Goal: Transaction & Acquisition: Purchase product/service

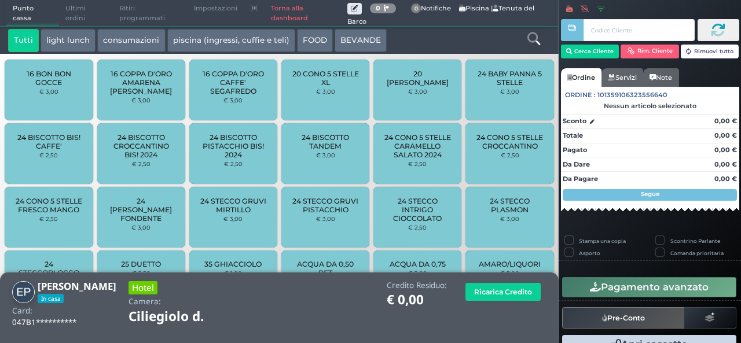
click at [64, 42] on button "light lunch" at bounding box center [68, 40] width 55 height 23
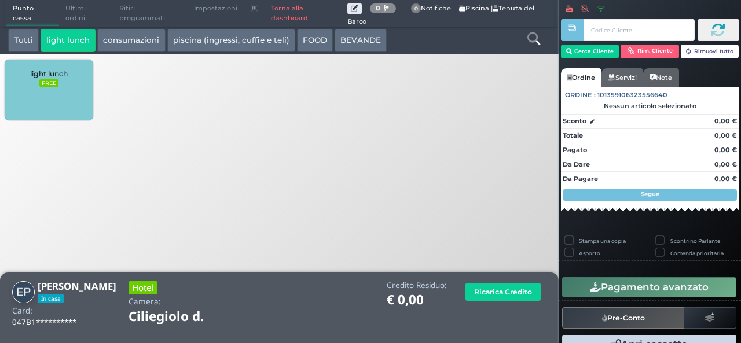
click at [39, 69] on span "light lunch" at bounding box center [49, 73] width 38 height 9
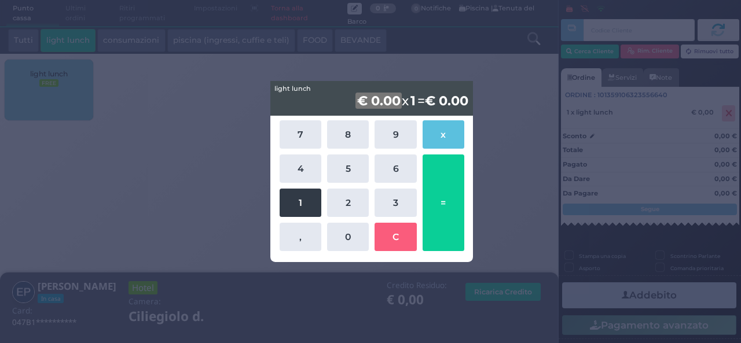
click at [302, 201] on button "1" at bounding box center [300, 203] width 42 height 28
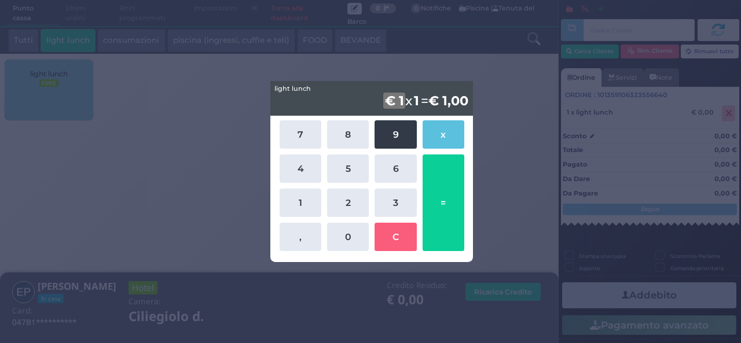
click at [393, 133] on button "9" at bounding box center [395, 134] width 42 height 28
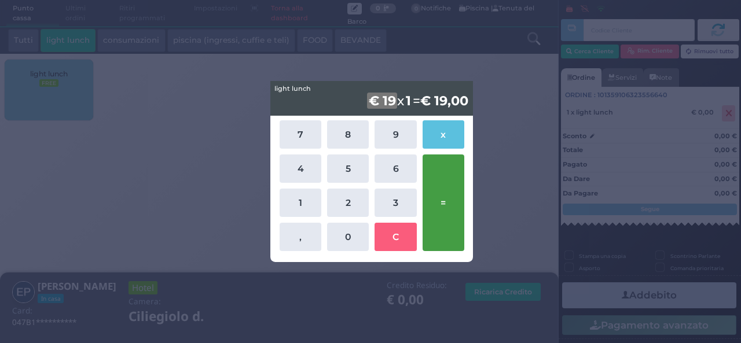
click at [449, 183] on button "=" at bounding box center [443, 203] width 42 height 97
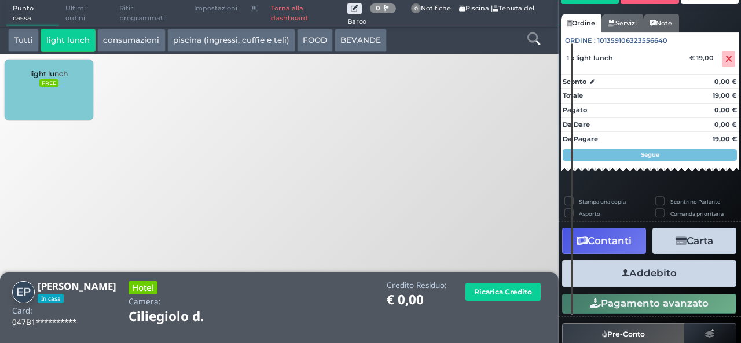
scroll to position [79, 0]
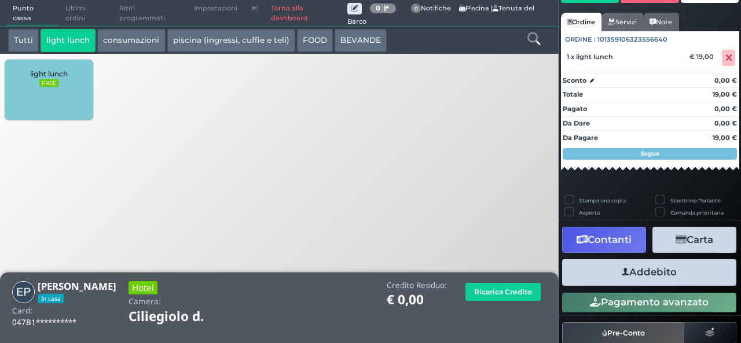
click at [694, 278] on button "Addebito" at bounding box center [649, 272] width 174 height 26
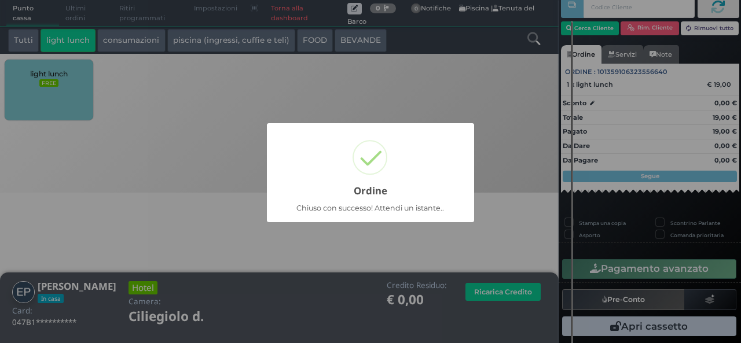
scroll to position [33, 0]
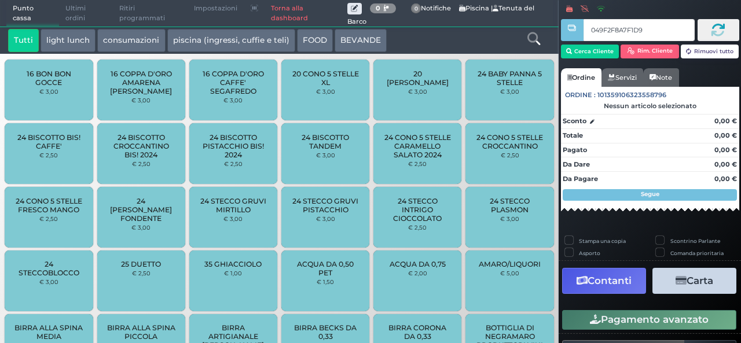
type input "049F2F8A7F1D94"
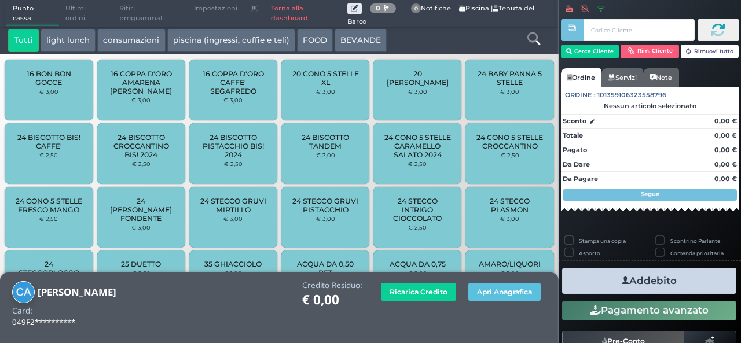
click at [86, 36] on button "light lunch" at bounding box center [68, 40] width 55 height 23
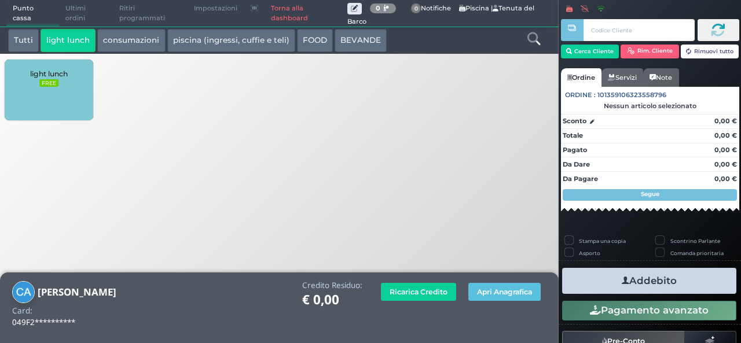
click at [32, 102] on div "light lunch FREE" at bounding box center [49, 90] width 88 height 61
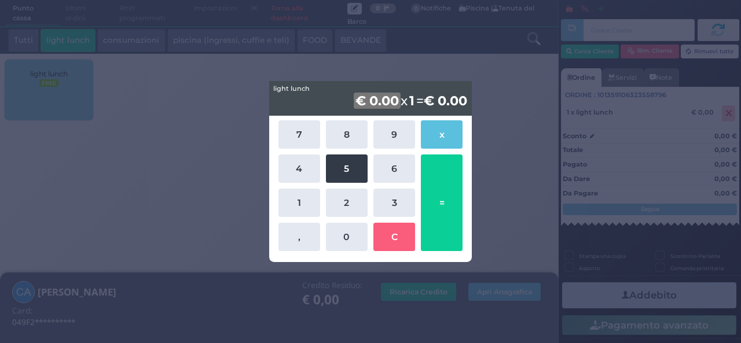
click at [330, 174] on button "5" at bounding box center [347, 169] width 42 height 28
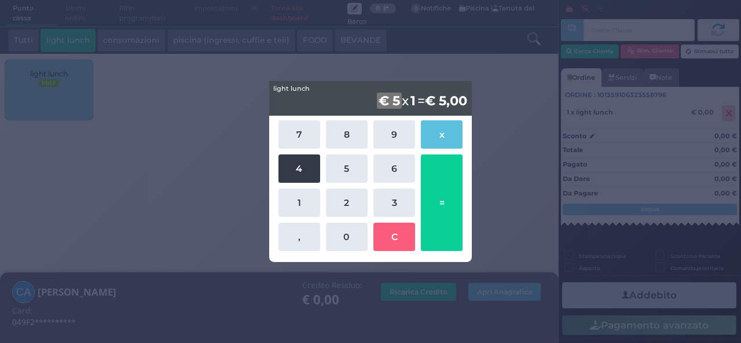
click at [301, 173] on button "4" at bounding box center [299, 169] width 42 height 28
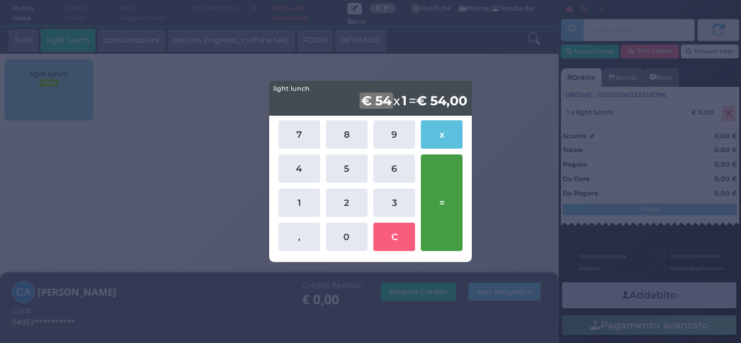
click at [424, 201] on button "=" at bounding box center [442, 203] width 42 height 97
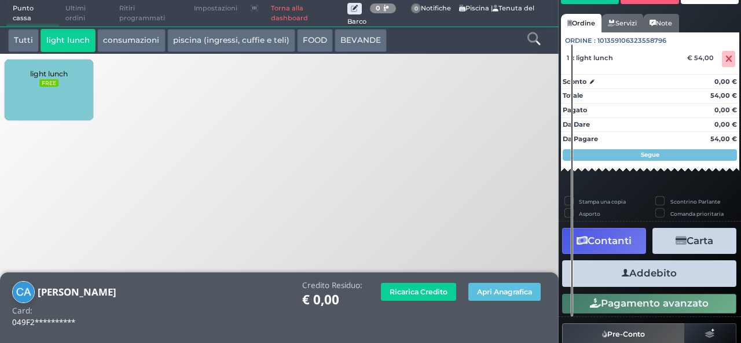
scroll to position [80, 0]
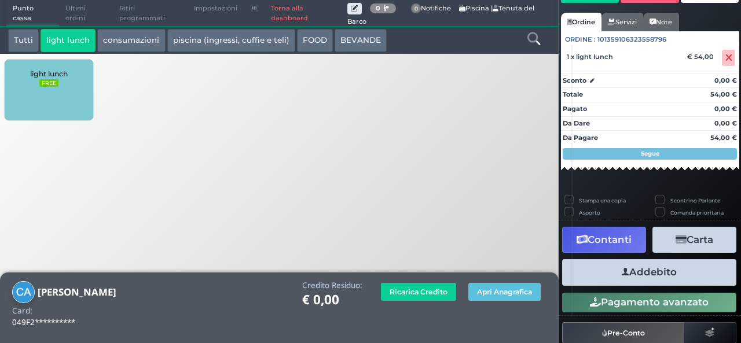
click at [653, 282] on button "Addebito" at bounding box center [649, 272] width 174 height 26
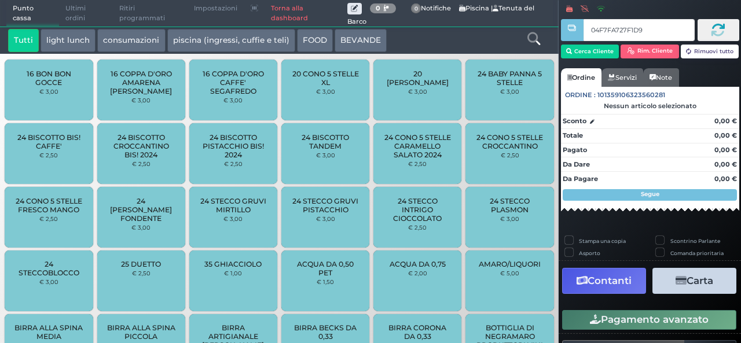
type input "04F7FA727F1D90"
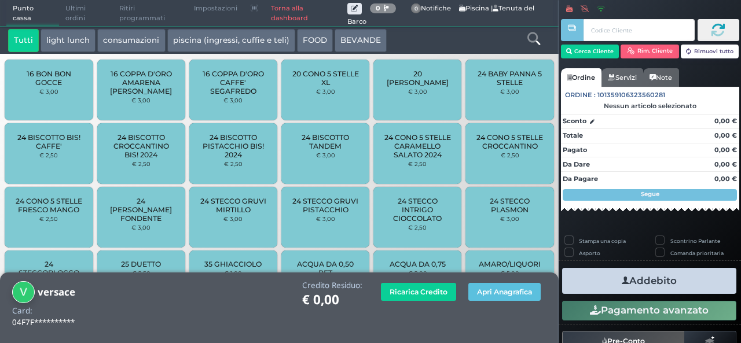
click at [75, 34] on button "light lunch" at bounding box center [68, 40] width 55 height 23
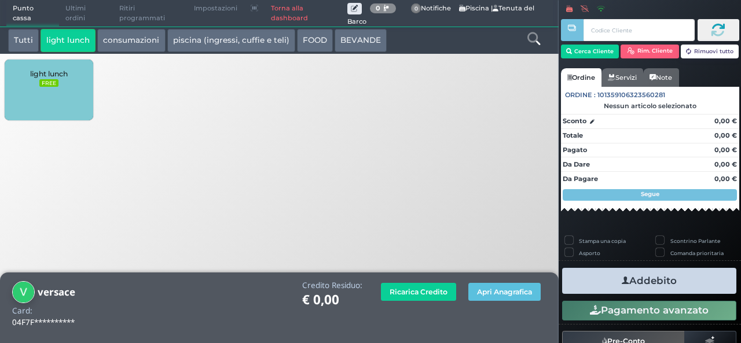
click at [52, 75] on span "light lunch" at bounding box center [49, 73] width 38 height 9
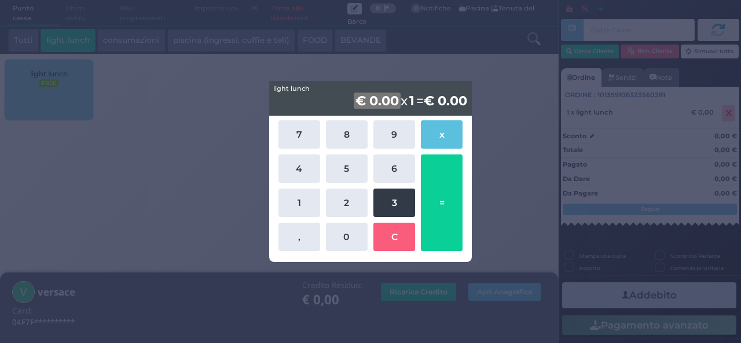
click at [393, 196] on button "3" at bounding box center [394, 203] width 42 height 28
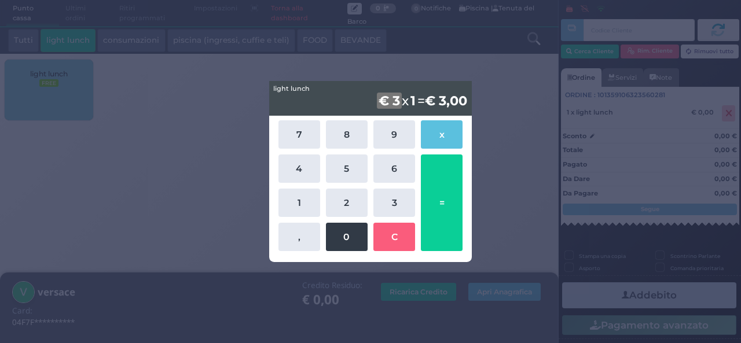
click at [347, 231] on button "0" at bounding box center [347, 237] width 42 height 28
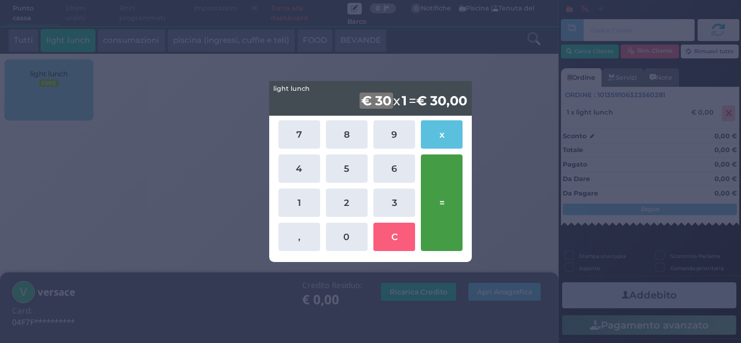
click at [436, 205] on button "=" at bounding box center [442, 203] width 42 height 97
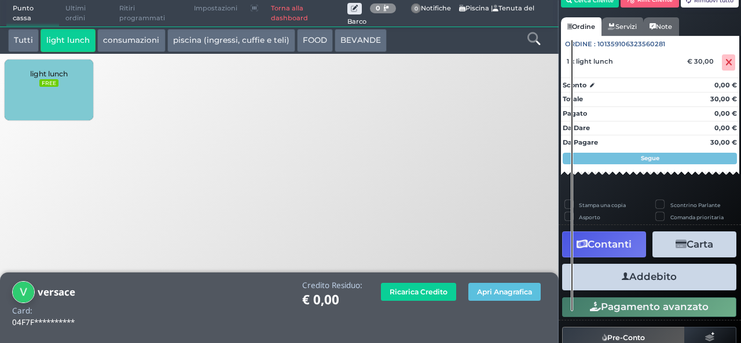
scroll to position [73, 0]
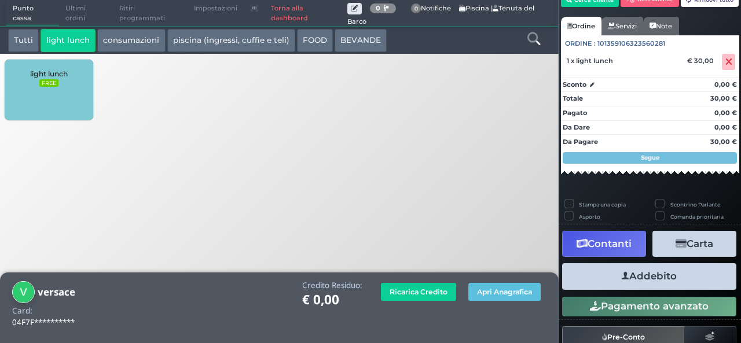
click at [634, 273] on button "Addebito" at bounding box center [649, 276] width 174 height 26
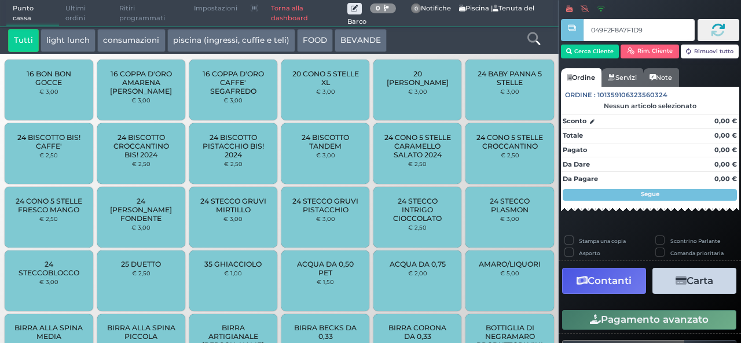
type input "049F2F8A7F1D94"
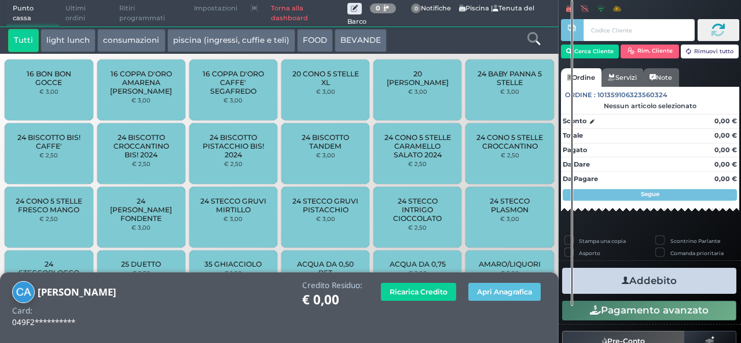
click at [634, 273] on button "Addebito" at bounding box center [649, 281] width 174 height 26
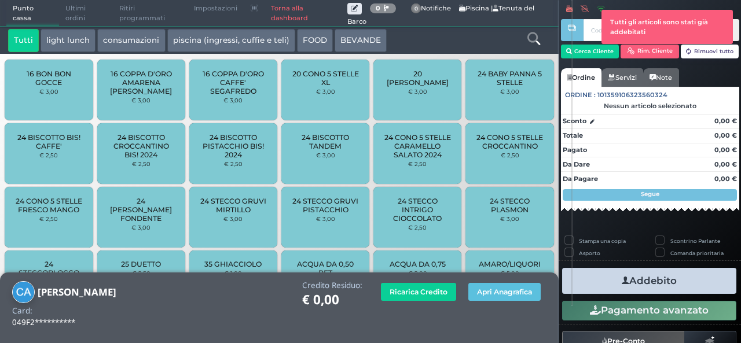
click at [531, 40] on icon at bounding box center [533, 38] width 13 height 13
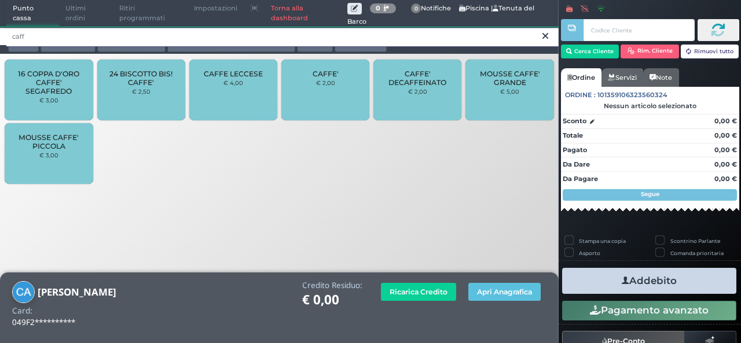
type input "caff"
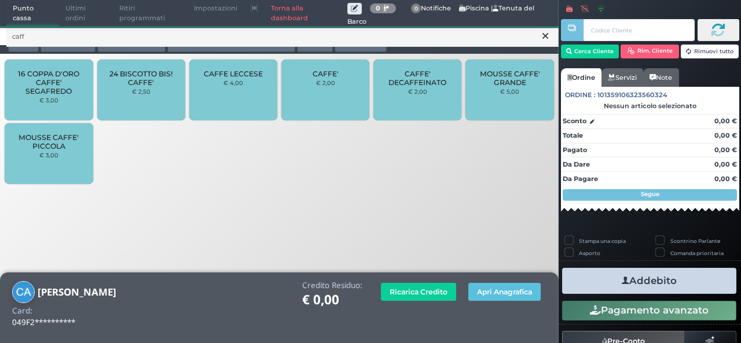
click at [323, 77] on span "CAFFE'" at bounding box center [325, 73] width 26 height 9
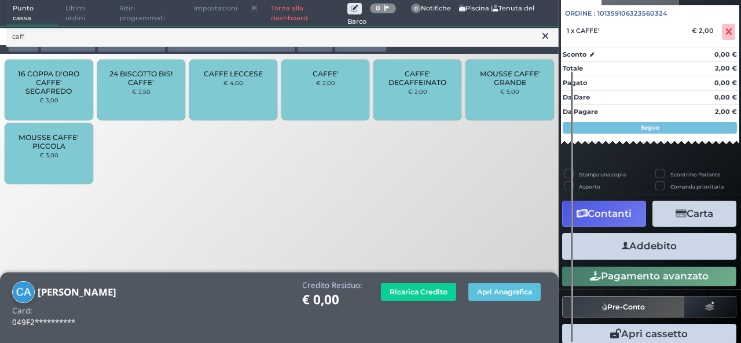
scroll to position [128, 0]
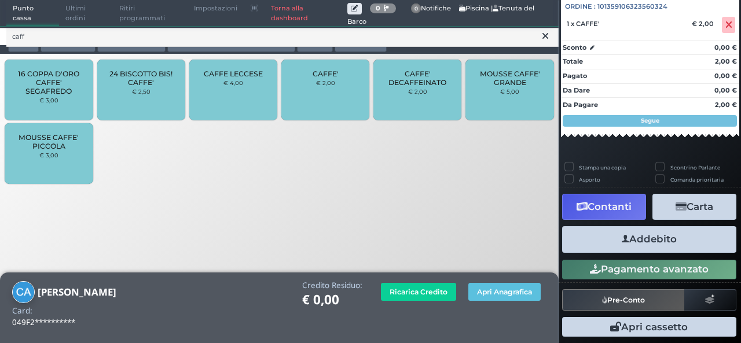
click at [648, 247] on button "Addebito" at bounding box center [649, 239] width 174 height 26
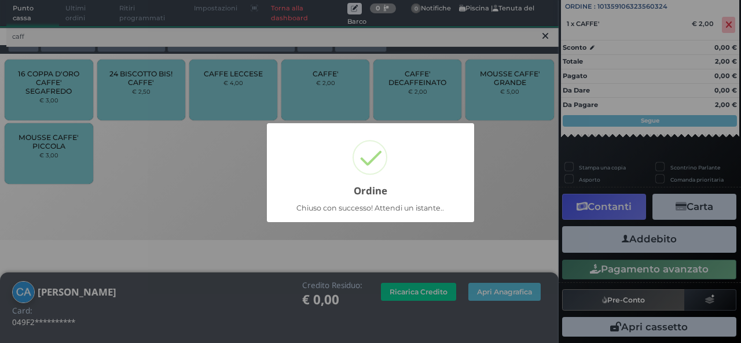
scroll to position [80, 0]
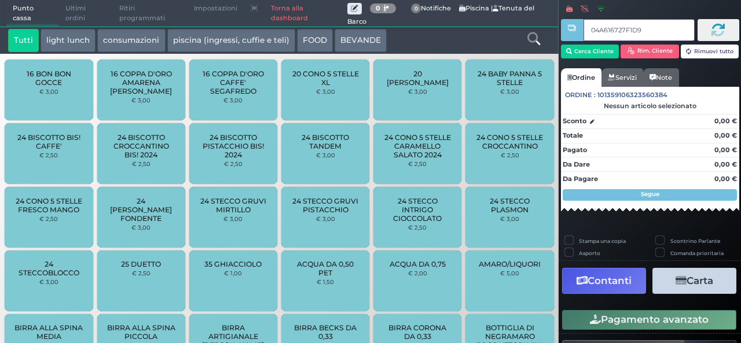
type input "04A616727F1D90"
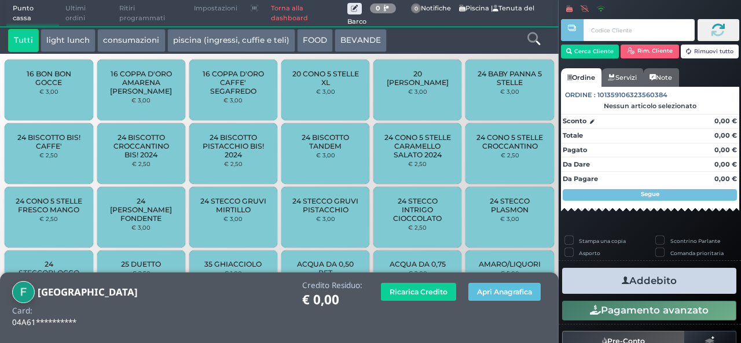
click at [71, 41] on button "light lunch" at bounding box center [68, 40] width 55 height 23
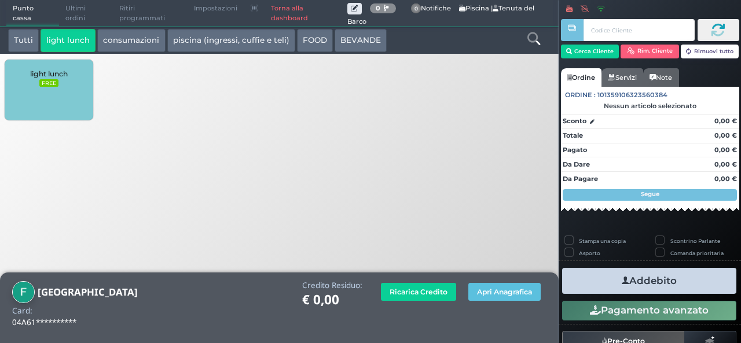
click at [42, 93] on div "light lunch FREE" at bounding box center [49, 90] width 88 height 61
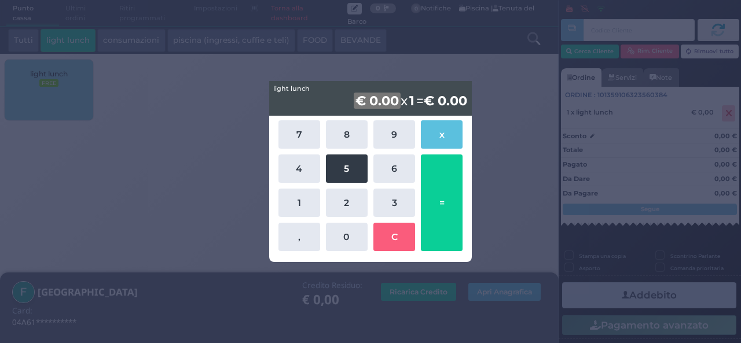
click at [351, 172] on button "5" at bounding box center [347, 169] width 42 height 28
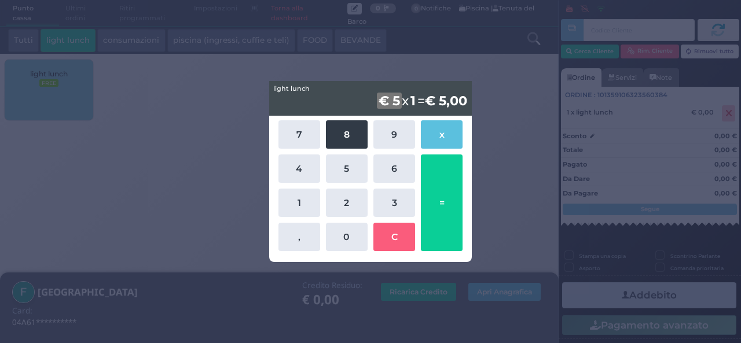
click at [346, 139] on button "8" at bounding box center [347, 134] width 42 height 28
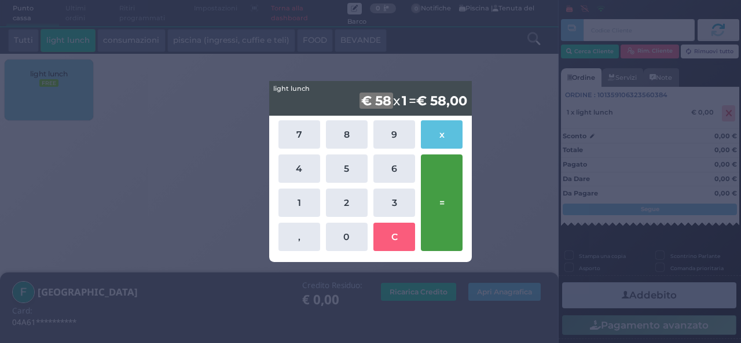
click at [450, 186] on button "=" at bounding box center [442, 203] width 42 height 97
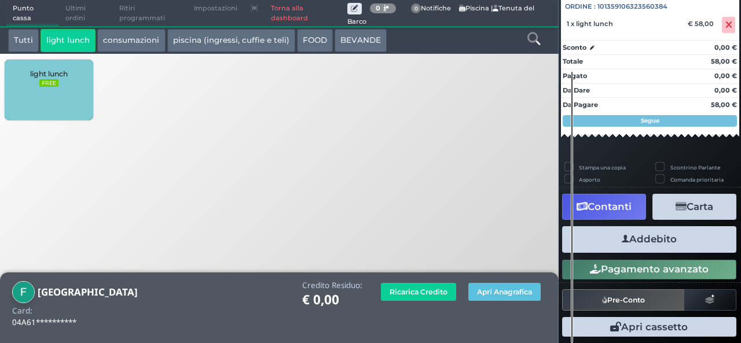
scroll to position [128, 0]
click at [631, 239] on button "Addebito" at bounding box center [649, 239] width 174 height 26
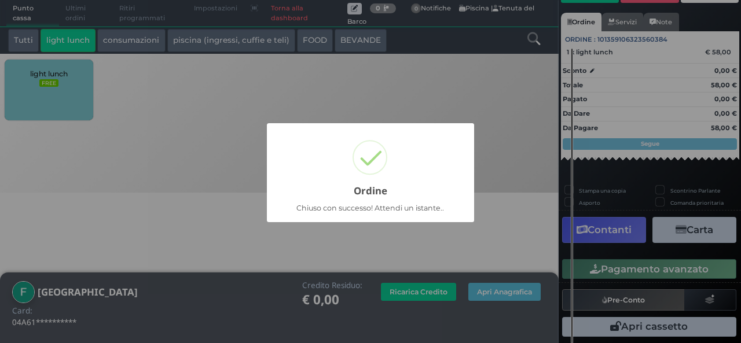
scroll to position [80, 0]
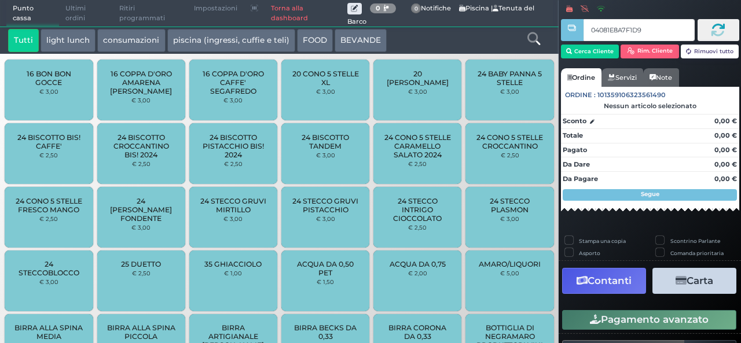
type input "04081E8A7F1D91"
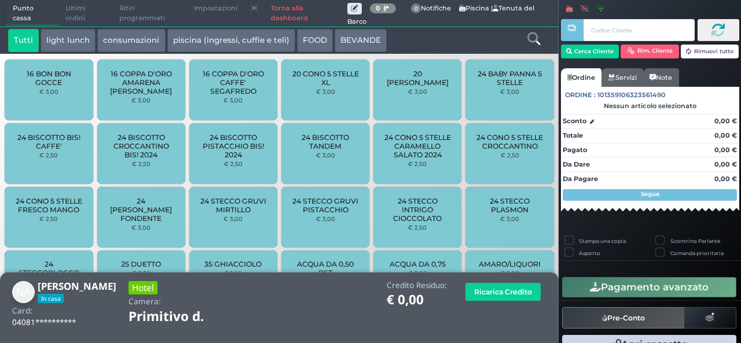
click at [536, 39] on icon at bounding box center [533, 38] width 13 height 13
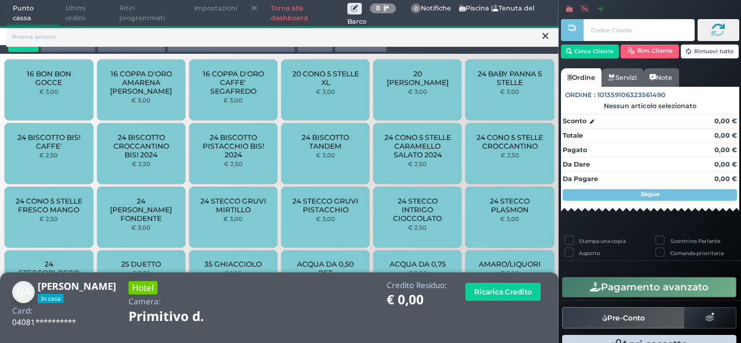
click at [543, 39] on icon at bounding box center [545, 36] width 6 height 12
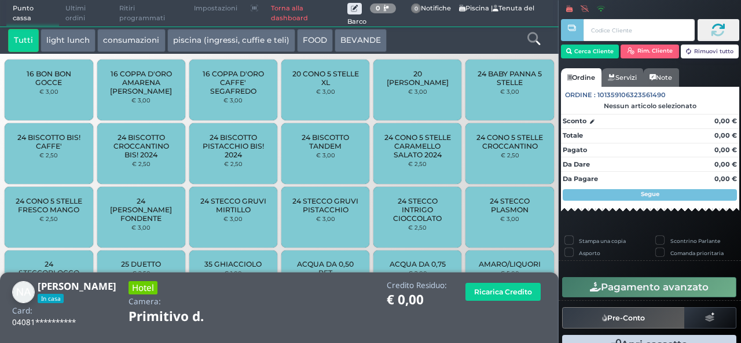
click at [76, 36] on button "light lunch" at bounding box center [68, 40] width 55 height 23
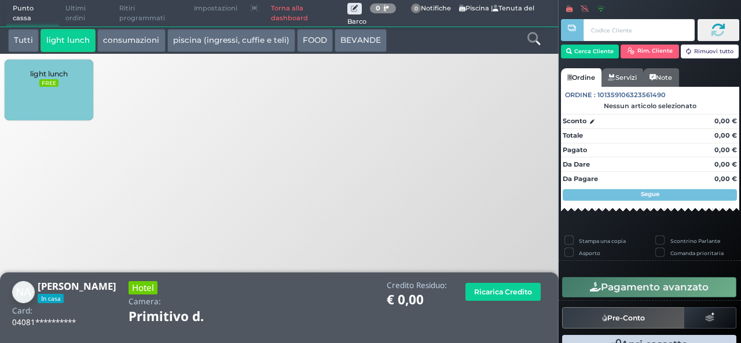
click at [42, 71] on span "light lunch" at bounding box center [49, 73] width 38 height 9
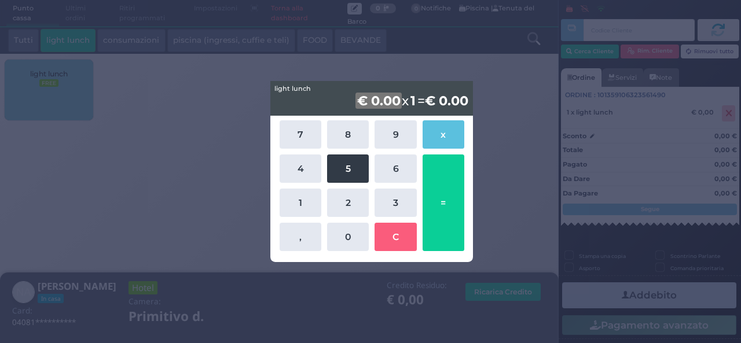
click at [341, 166] on button "5" at bounding box center [348, 169] width 42 height 28
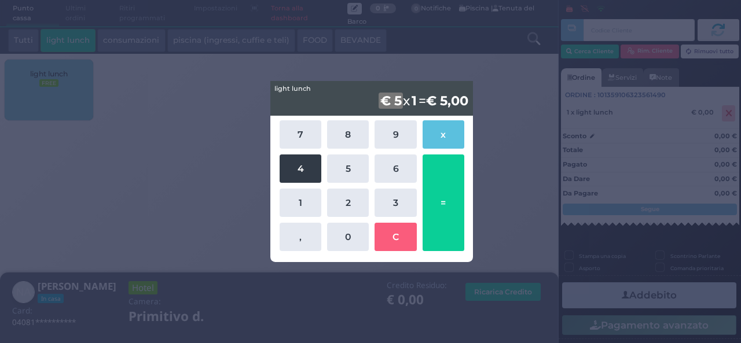
click at [287, 163] on button "4" at bounding box center [300, 169] width 42 height 28
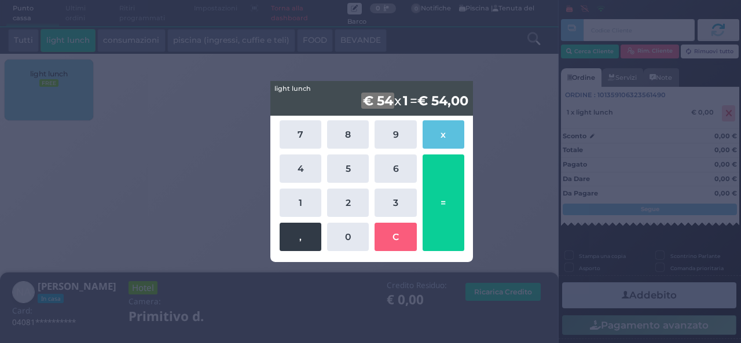
click at [314, 240] on button "," at bounding box center [300, 237] width 42 height 28
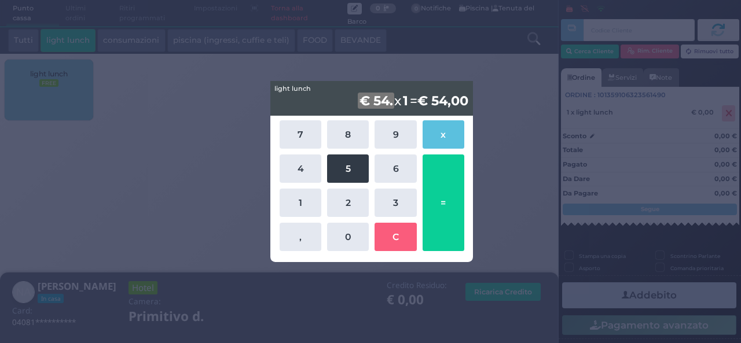
click at [341, 175] on button "5" at bounding box center [348, 169] width 42 height 28
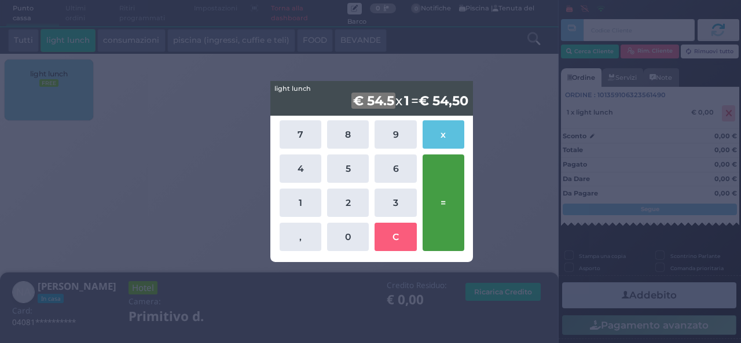
click at [444, 212] on button "=" at bounding box center [443, 203] width 42 height 97
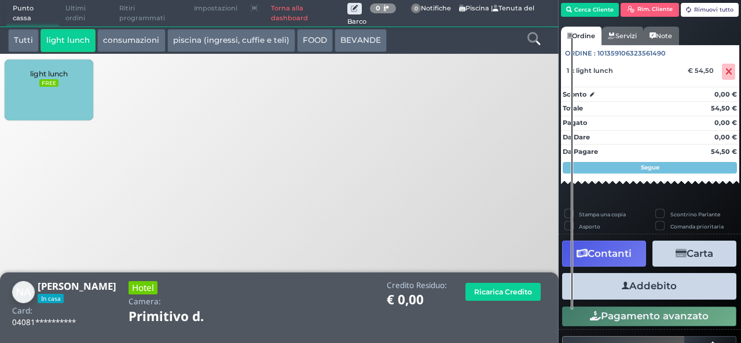
scroll to position [68, 0]
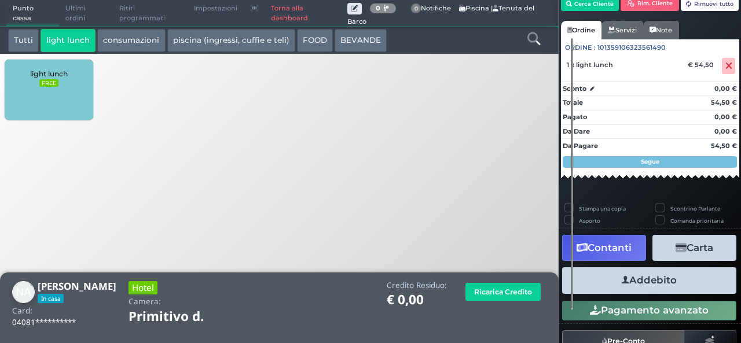
click at [615, 280] on button "Addebito" at bounding box center [649, 280] width 174 height 26
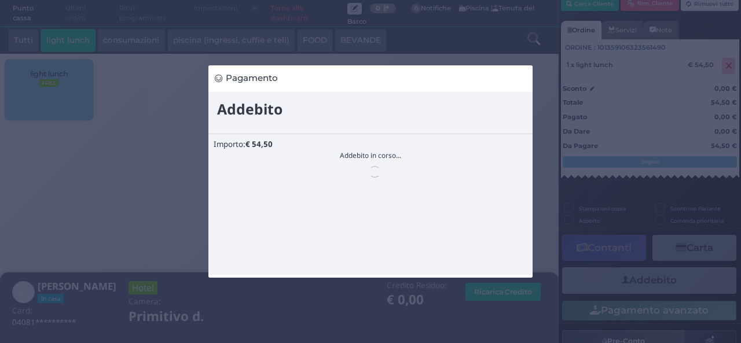
scroll to position [0, 0]
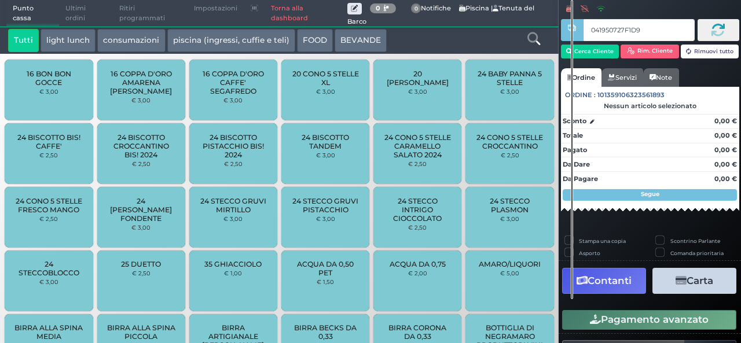
type input "041950727F1D91"
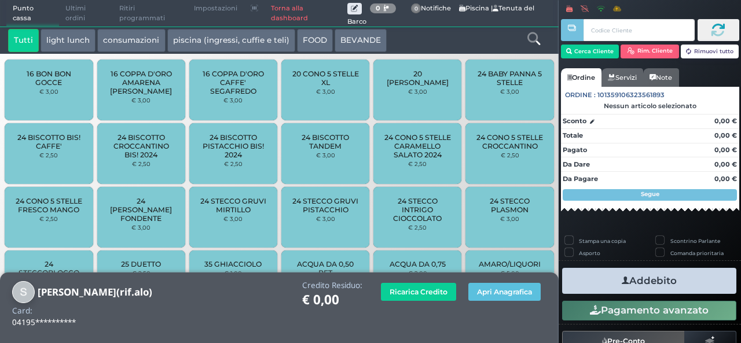
click at [65, 43] on button "light lunch" at bounding box center [68, 40] width 55 height 23
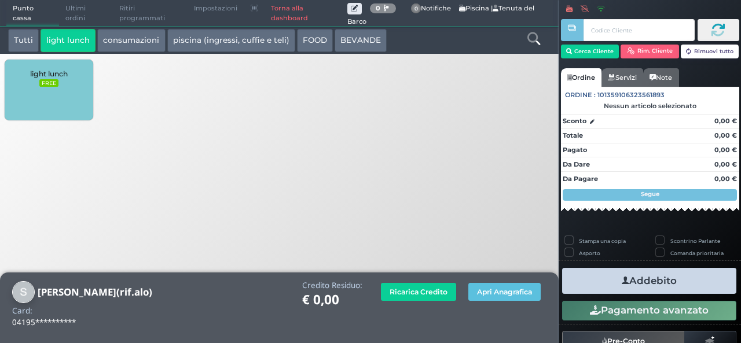
click at [63, 92] on div "light lunch FREE" at bounding box center [49, 90] width 88 height 61
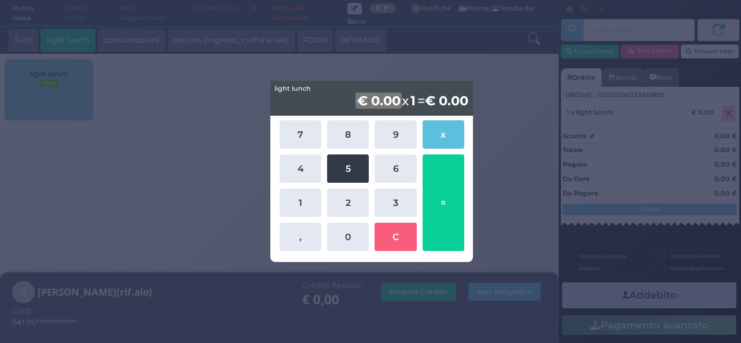
click at [344, 172] on button "5" at bounding box center [348, 169] width 42 height 28
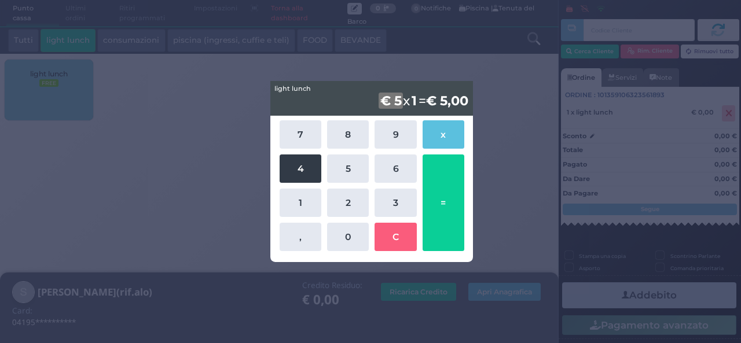
click at [310, 172] on button "4" at bounding box center [300, 169] width 42 height 28
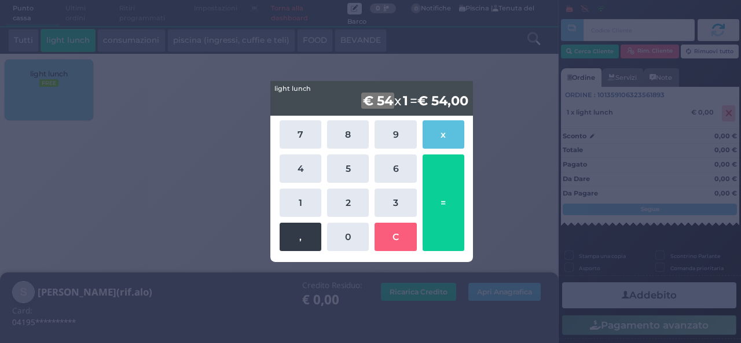
click at [314, 244] on button "," at bounding box center [300, 237] width 42 height 28
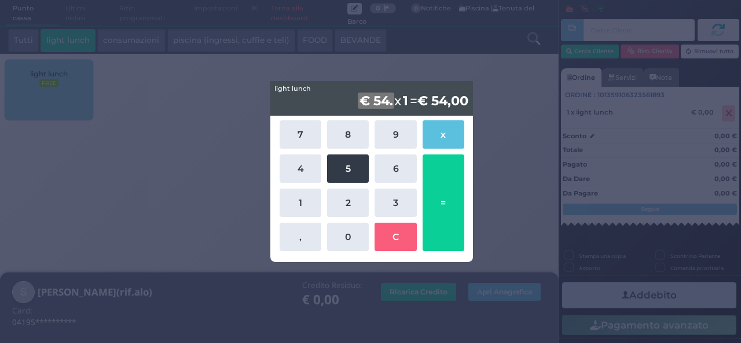
click at [350, 165] on button "5" at bounding box center [348, 169] width 42 height 28
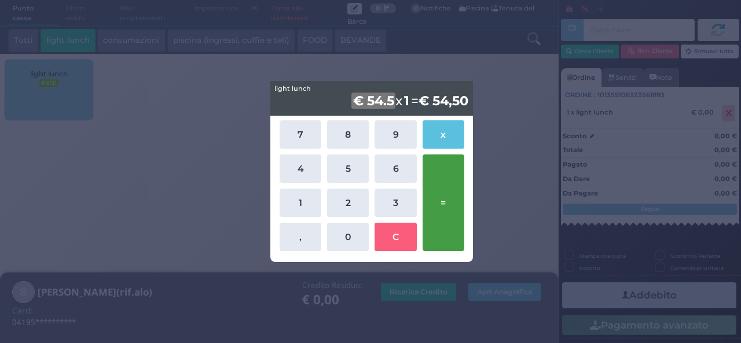
click at [446, 206] on button "=" at bounding box center [443, 203] width 42 height 97
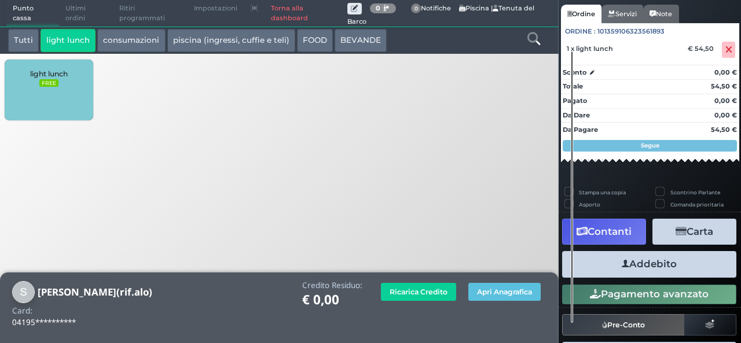
scroll to position [91, 0]
click at [678, 270] on button "Addebito" at bounding box center [649, 264] width 174 height 26
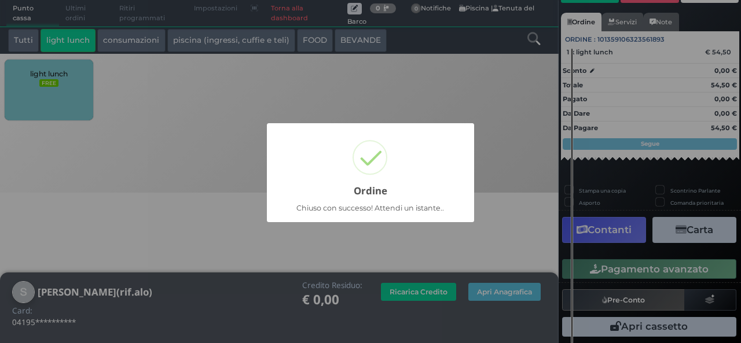
scroll to position [80, 0]
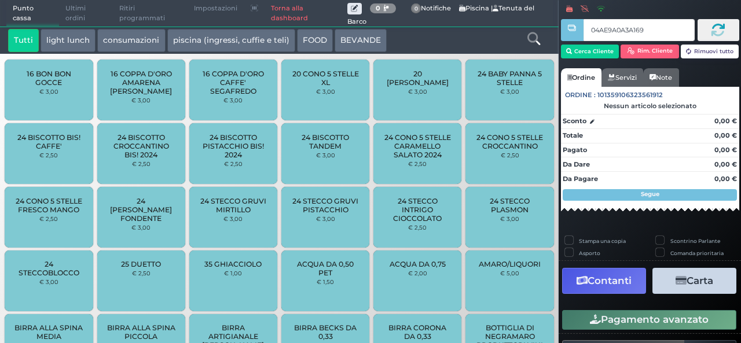
type input "04AE9A0A3A1695"
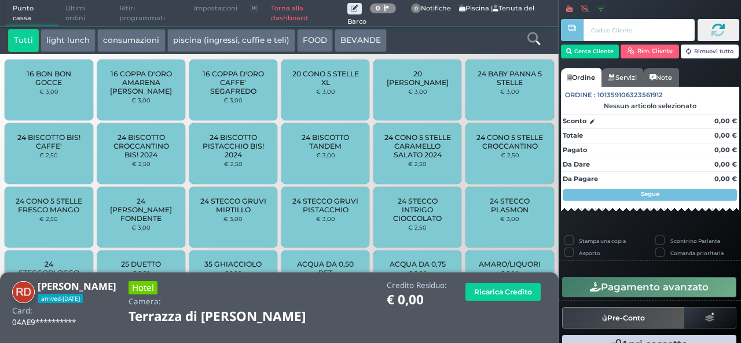
click at [80, 45] on button "light lunch" at bounding box center [68, 40] width 55 height 23
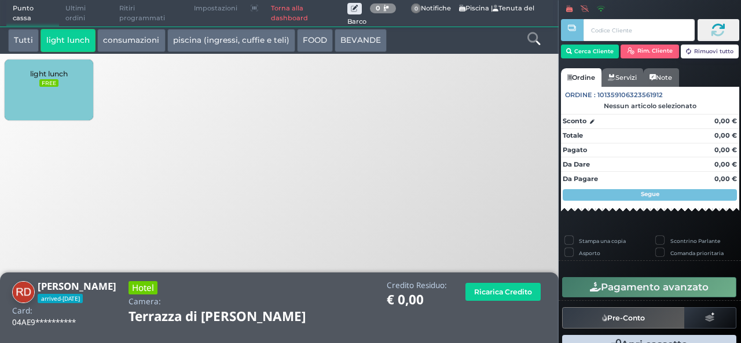
click at [57, 83] on small "FREE" at bounding box center [48, 83] width 19 height 8
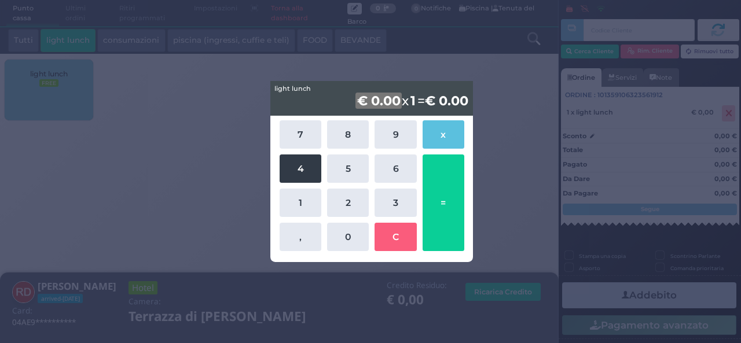
click at [301, 166] on button "4" at bounding box center [300, 169] width 42 height 28
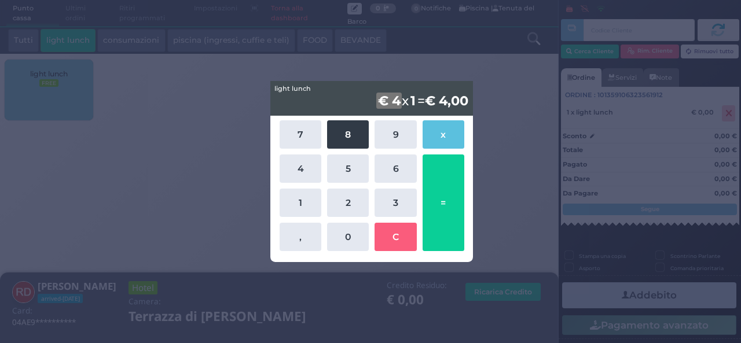
click at [341, 143] on button "8" at bounding box center [348, 134] width 42 height 28
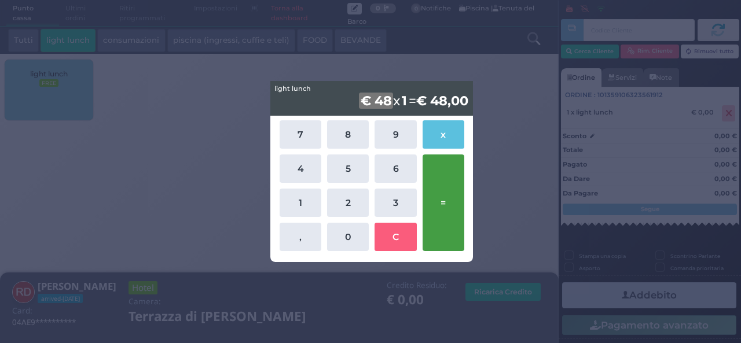
click at [450, 183] on button "=" at bounding box center [443, 203] width 42 height 97
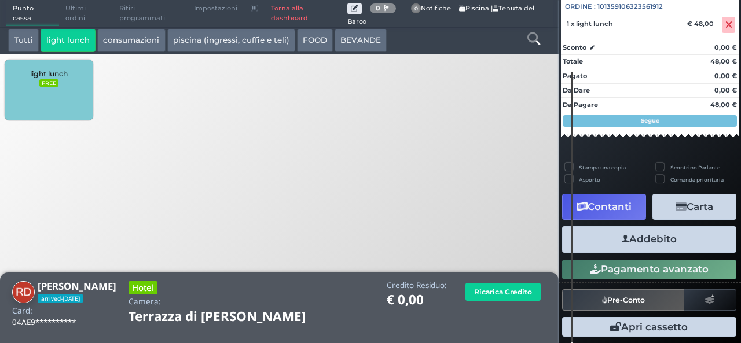
scroll to position [128, 0]
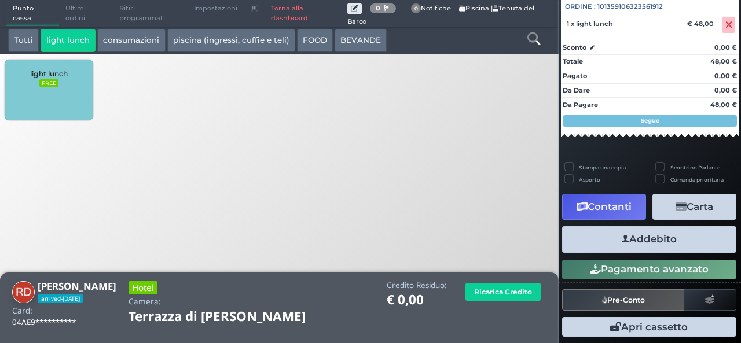
click at [675, 240] on button "Addebito" at bounding box center [649, 239] width 174 height 26
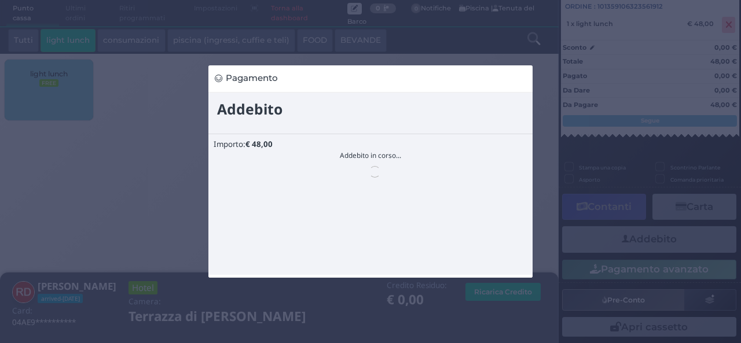
scroll to position [0, 0]
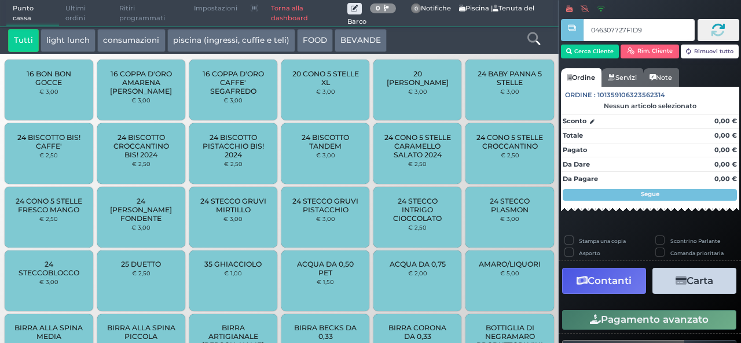
type input "046307727F1D94"
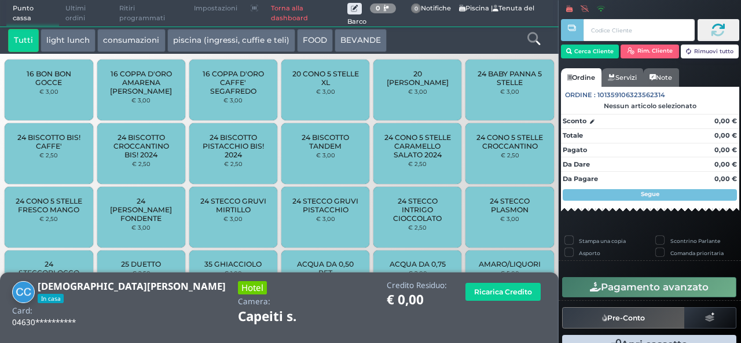
click at [525, 38] on div at bounding box center [533, 40] width 46 height 23
click at [535, 40] on icon at bounding box center [533, 38] width 13 height 13
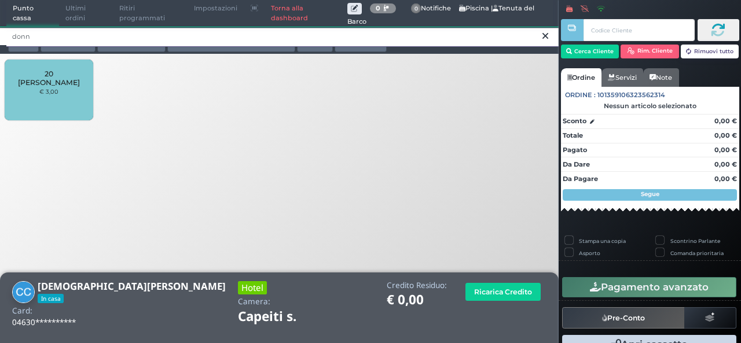
type input "donn"
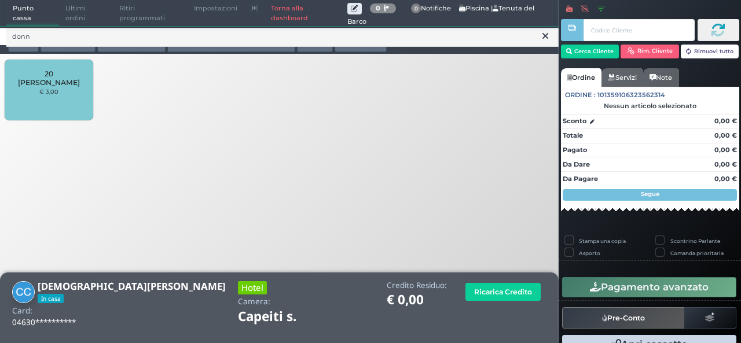
click at [74, 89] on div "20 [PERSON_NAME] € 3,00" at bounding box center [49, 90] width 88 height 61
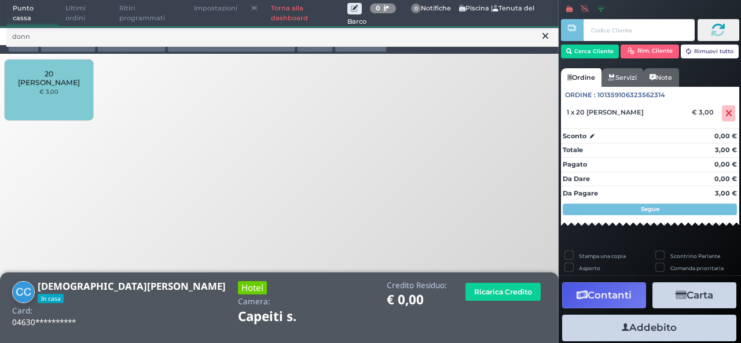
click at [542, 38] on icon at bounding box center [545, 36] width 6 height 12
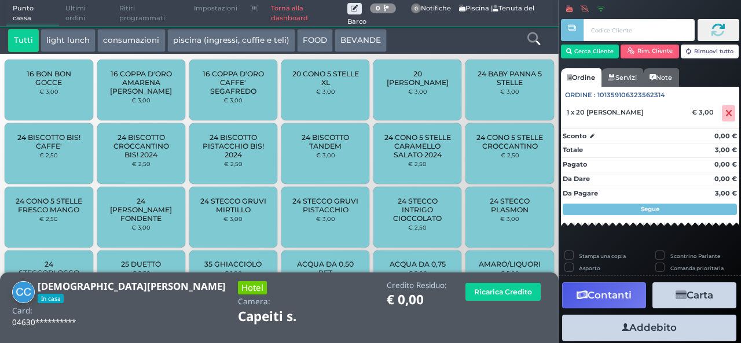
click at [532, 41] on icon at bounding box center [533, 38] width 13 height 13
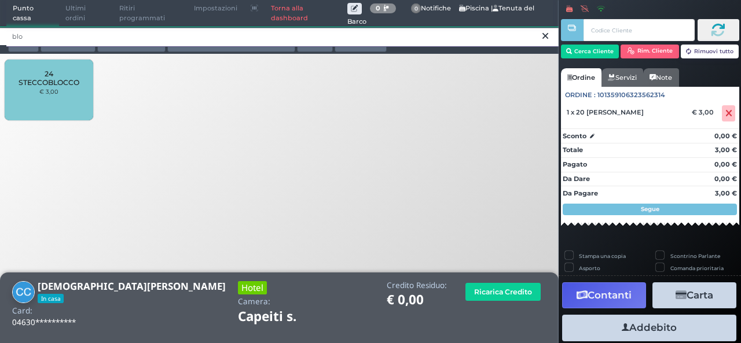
type input "blo"
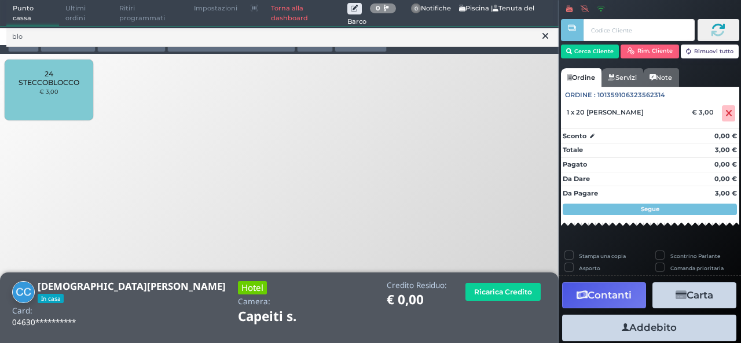
click at [62, 100] on div "24 STECCOBLOCCO € 3,00" at bounding box center [49, 90] width 88 height 61
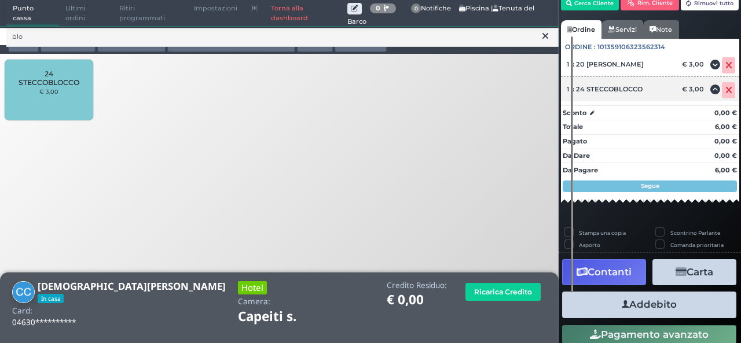
scroll to position [73, 0]
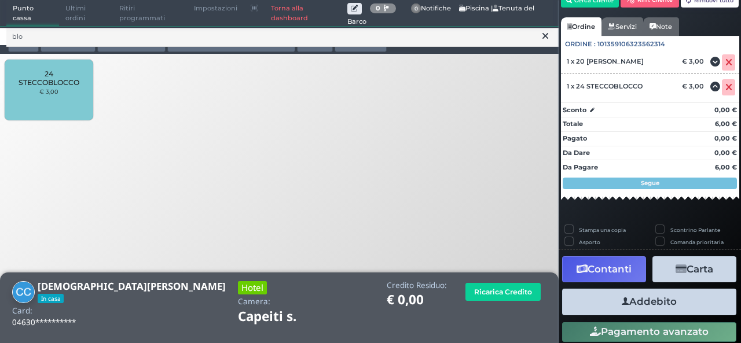
click at [649, 298] on button "Addebito" at bounding box center [649, 302] width 174 height 26
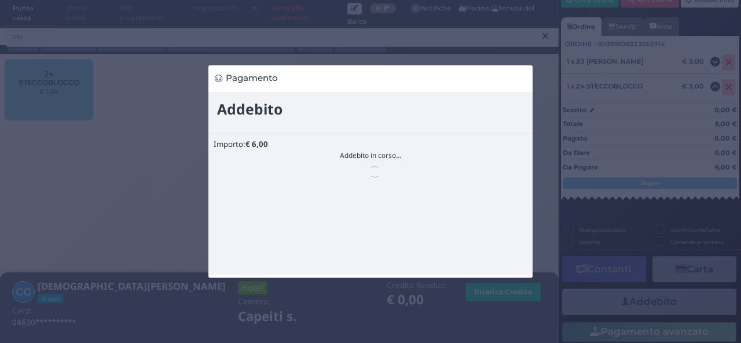
scroll to position [0, 0]
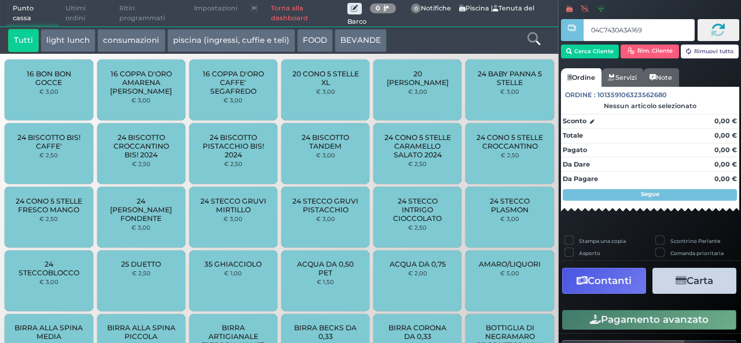
type input "04C7430A3A1691"
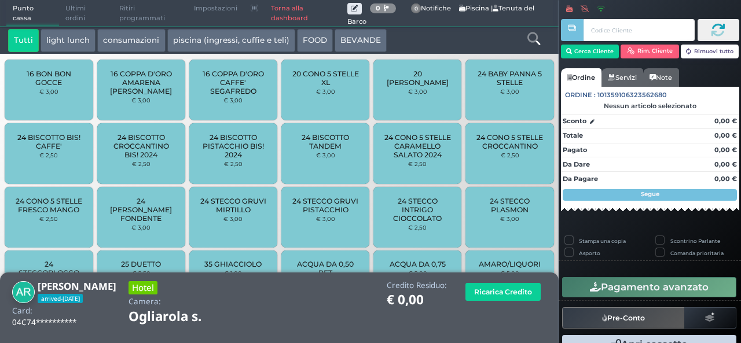
click at [77, 35] on button "light lunch" at bounding box center [68, 40] width 55 height 23
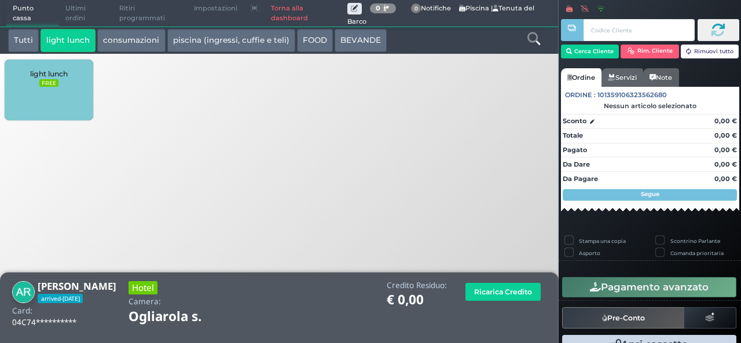
click at [64, 95] on div "light lunch FREE" at bounding box center [49, 90] width 88 height 61
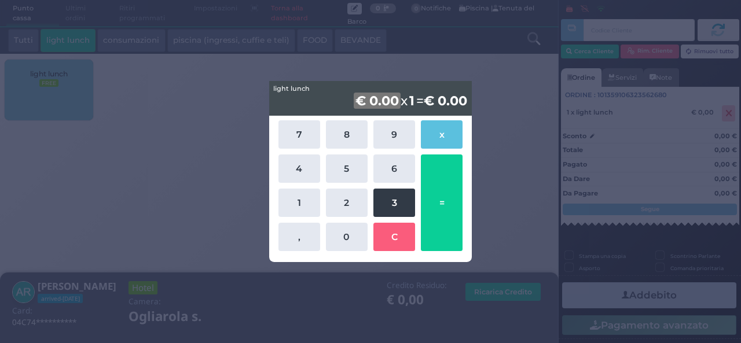
click at [386, 203] on button "3" at bounding box center [394, 203] width 42 height 28
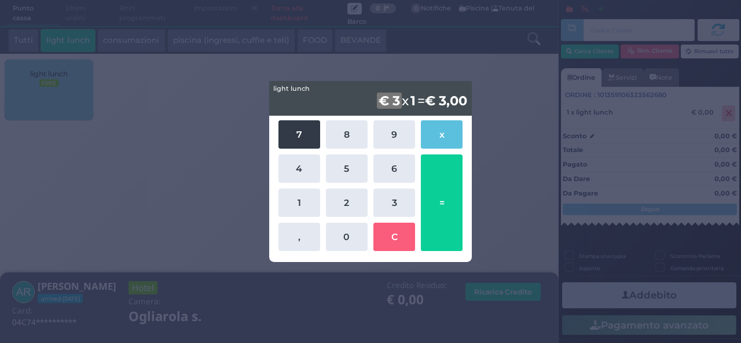
click at [296, 134] on button "7" at bounding box center [299, 134] width 42 height 28
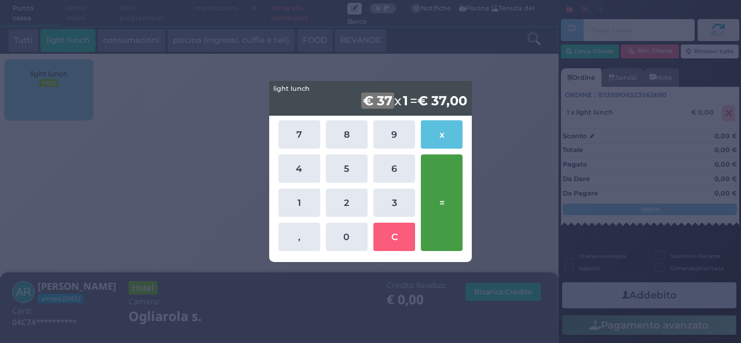
click at [435, 217] on button "=" at bounding box center [442, 203] width 42 height 97
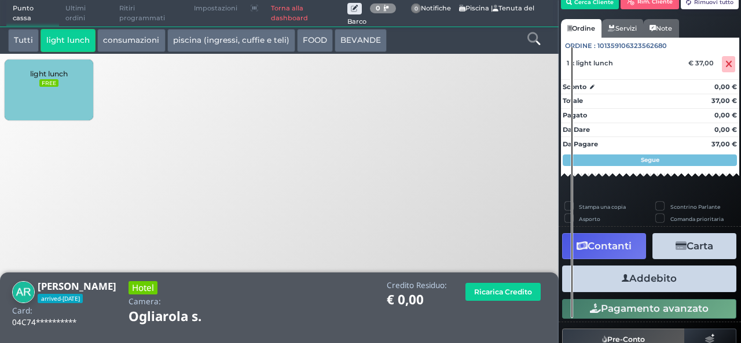
scroll to position [84, 0]
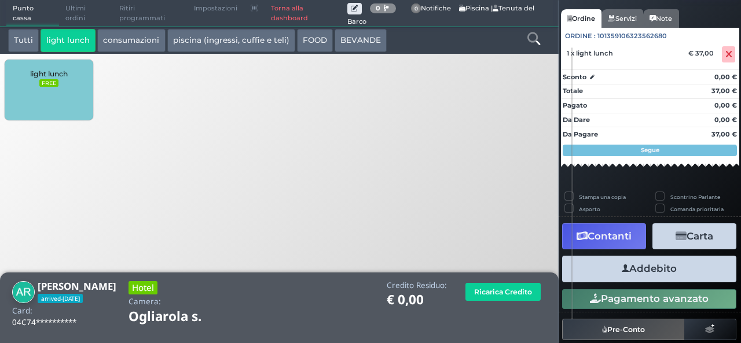
click at [671, 274] on button "Addebito" at bounding box center [649, 269] width 174 height 26
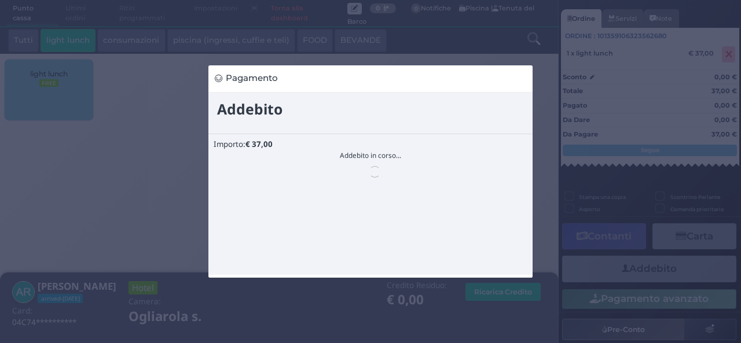
scroll to position [0, 0]
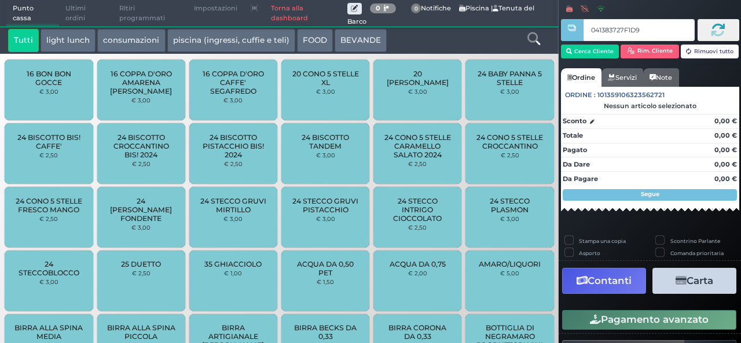
type input "041383727F1D91"
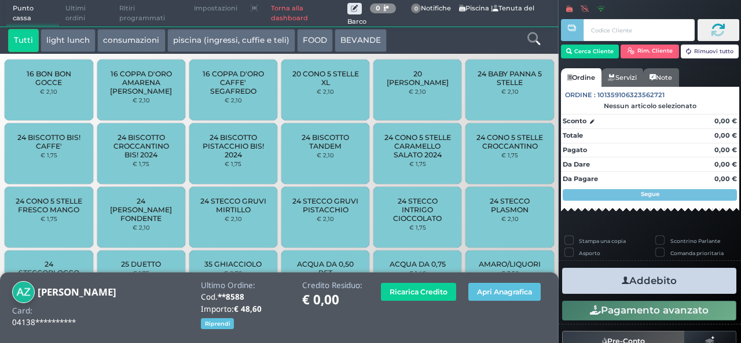
click at [532, 37] on icon at bounding box center [533, 38] width 13 height 13
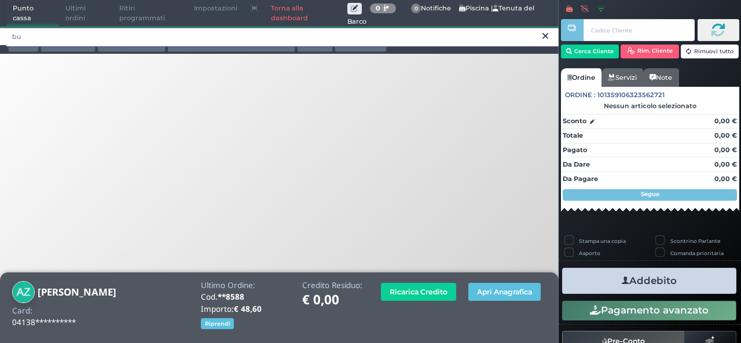
type input "b"
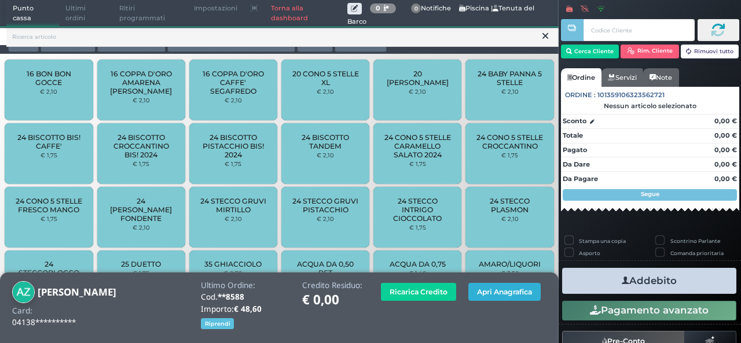
click at [508, 293] on button "Apri Anagrafica" at bounding box center [504, 292] width 72 height 18
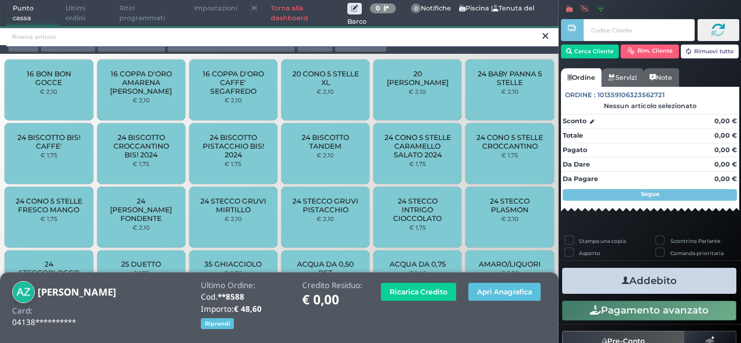
click at [292, 35] on input "search" at bounding box center [282, 37] width 552 height 20
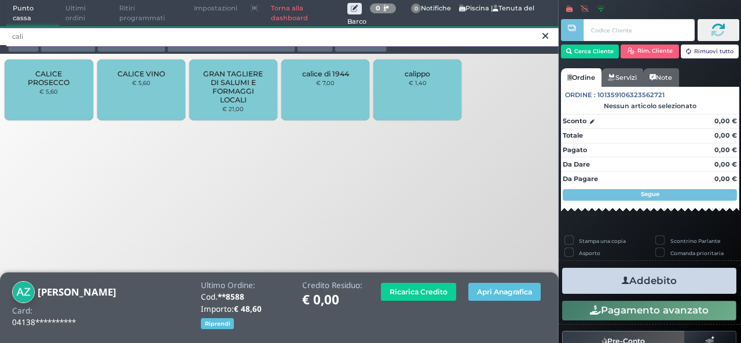
type input "cali"
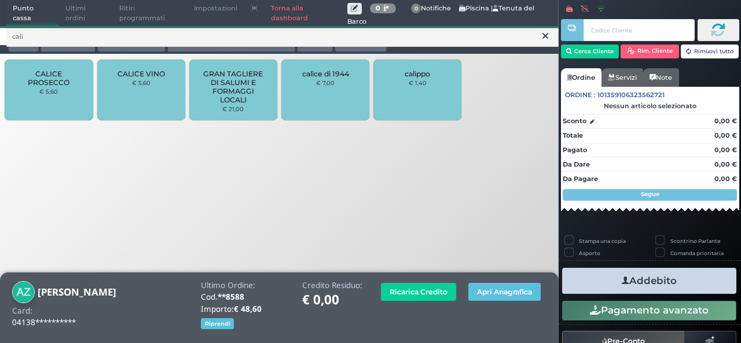
click at [153, 88] on div "CALICE VINO € 5,60" at bounding box center [141, 90] width 88 height 61
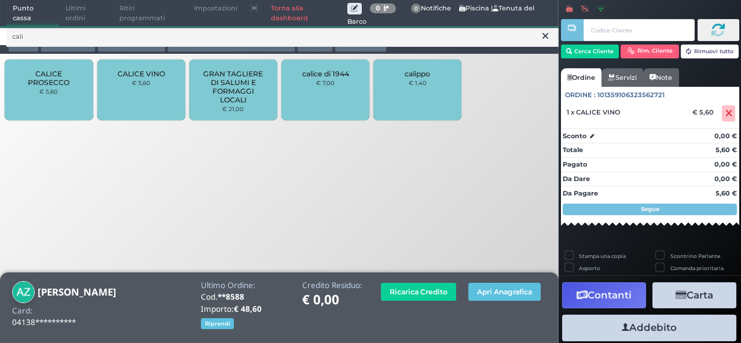
click at [547, 38] on icon at bounding box center [545, 36] width 6 height 12
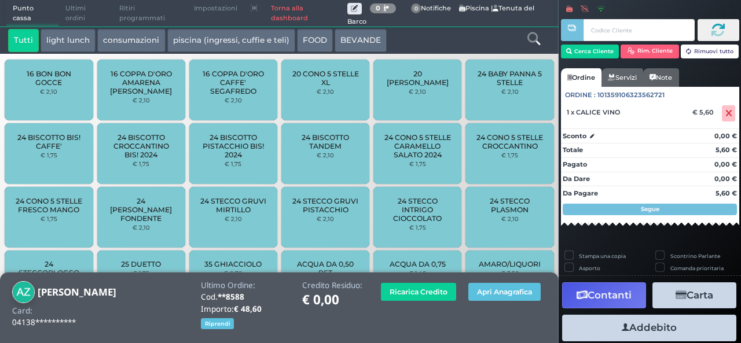
click at [534, 39] on icon at bounding box center [533, 38] width 13 height 13
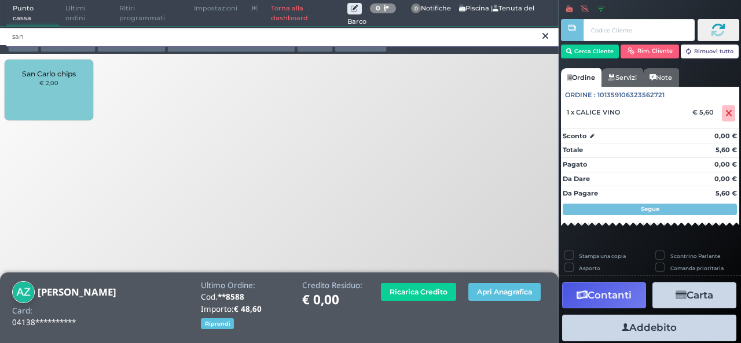
type input "san"
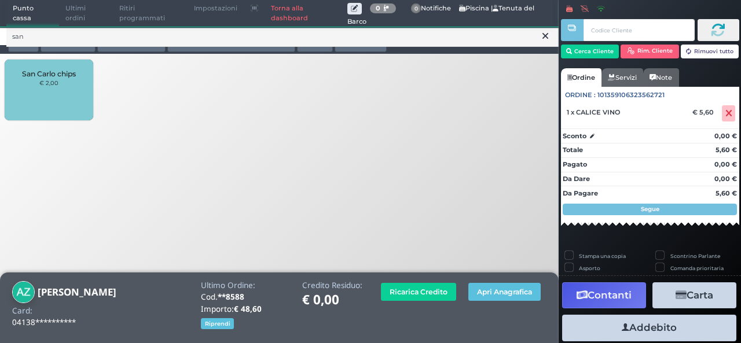
click at [543, 39] on icon at bounding box center [545, 36] width 6 height 12
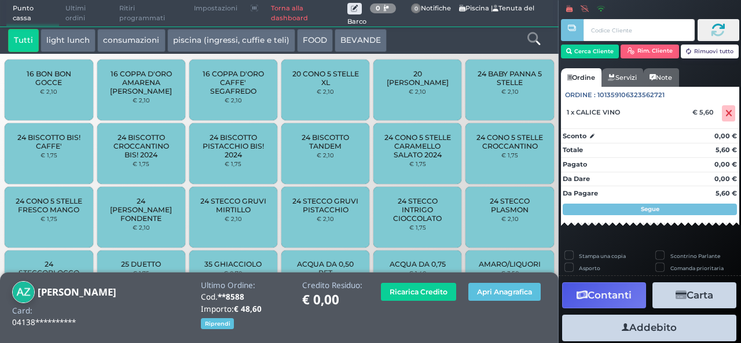
click at [538, 35] on icon at bounding box center [533, 38] width 13 height 13
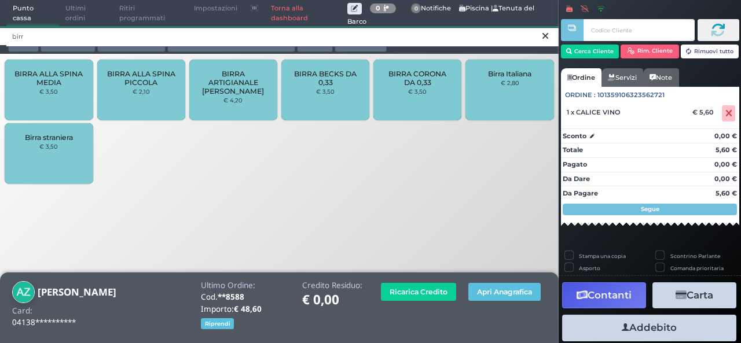
type input "birr"
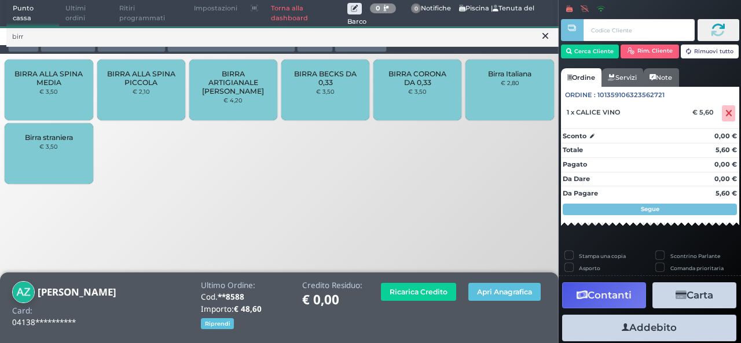
click at [432, 76] on span "BIRRA CORONA DA 0,33" at bounding box center [417, 77] width 69 height 17
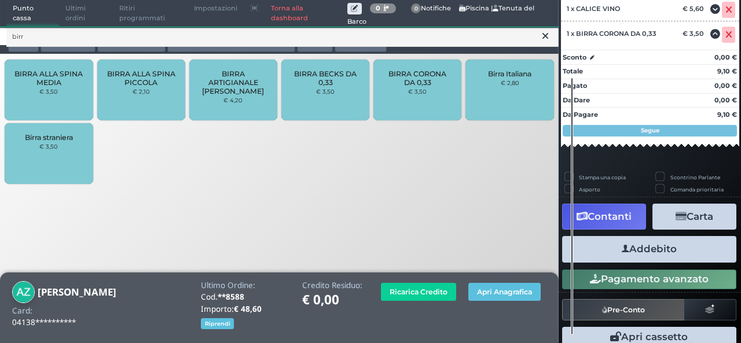
scroll to position [149, 0]
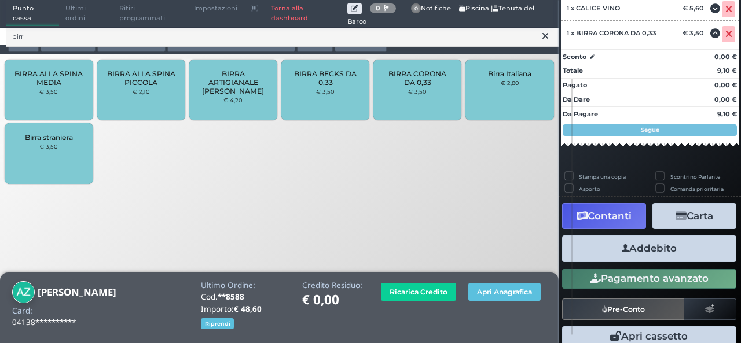
click at [650, 252] on button "Addebito" at bounding box center [649, 249] width 174 height 26
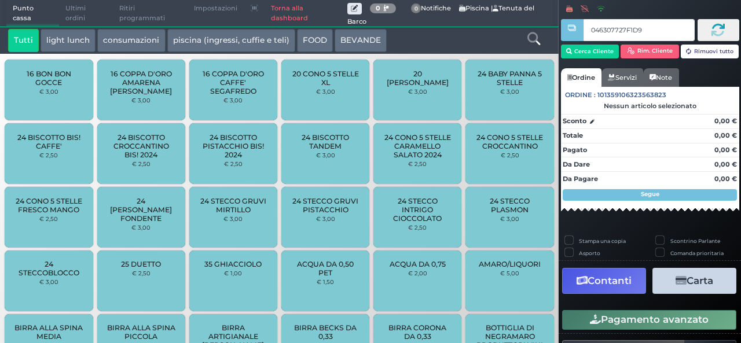
type input "046307727F1D94"
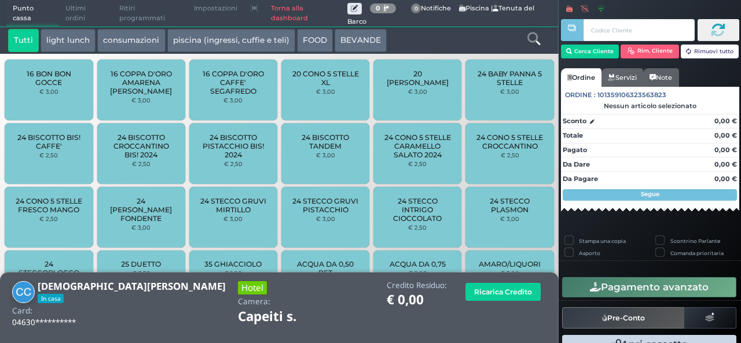
click at [534, 43] on icon at bounding box center [533, 38] width 13 height 13
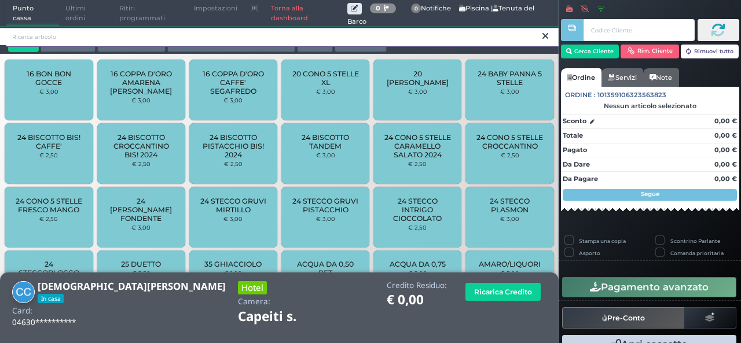
type input "x"
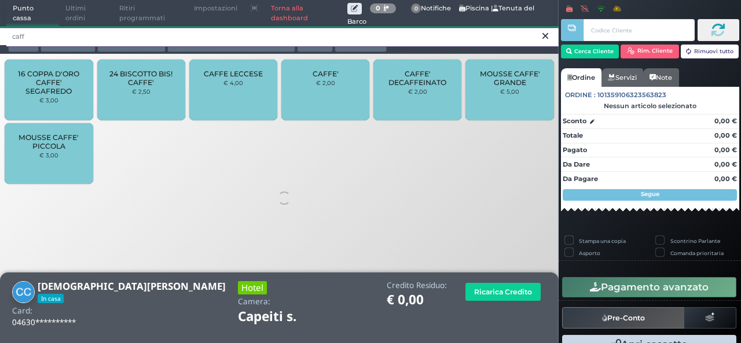
type input "caff"
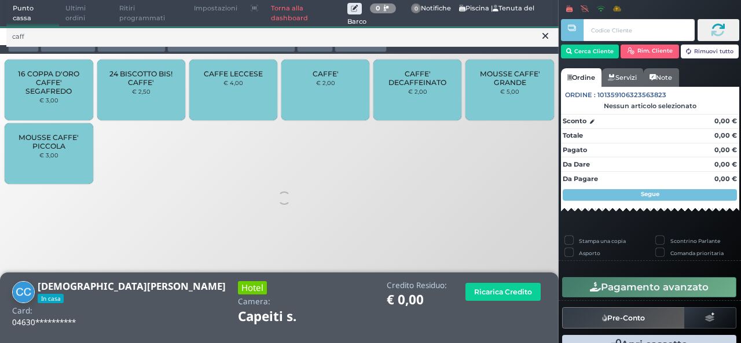
click at [323, 78] on span "CAFFE'" at bounding box center [325, 73] width 26 height 9
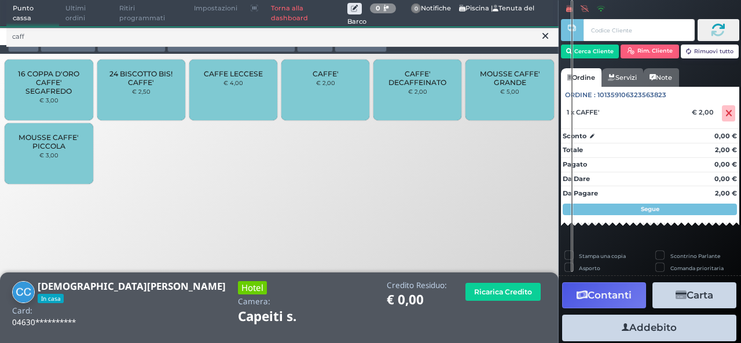
click at [543, 38] on icon at bounding box center [545, 36] width 6 height 12
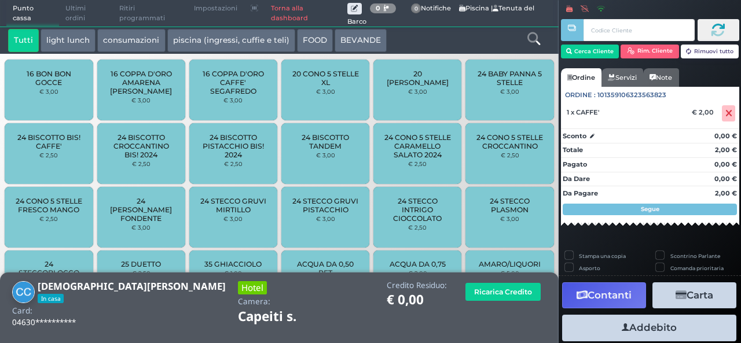
click at [536, 38] on icon at bounding box center [533, 38] width 13 height 13
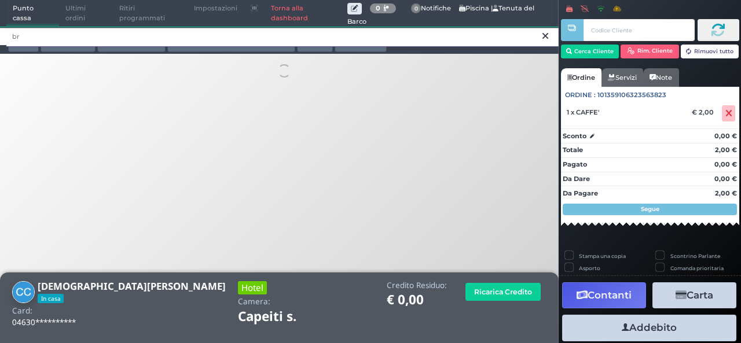
type input "b"
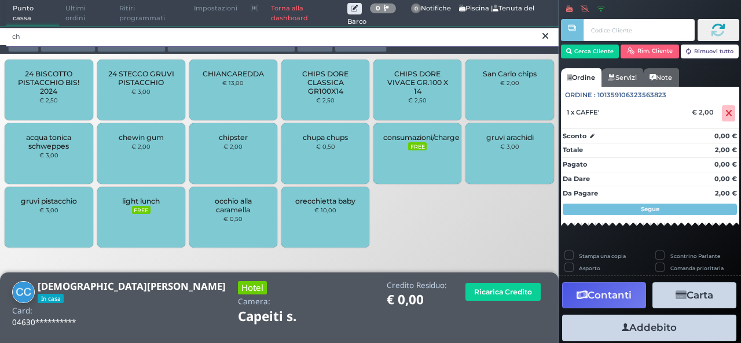
type input "ch"
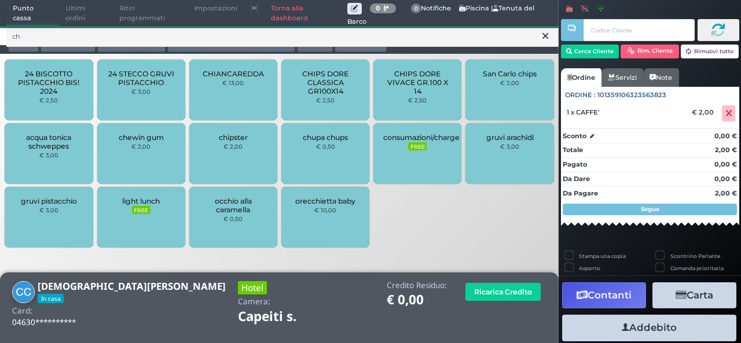
click at [542, 36] on icon at bounding box center [545, 36] width 6 height 12
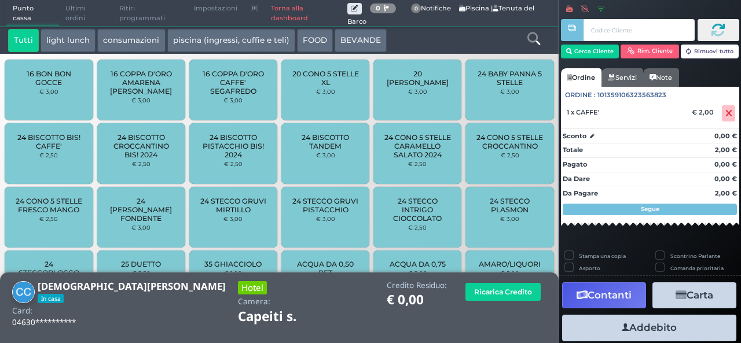
click at [535, 36] on icon at bounding box center [533, 38] width 13 height 13
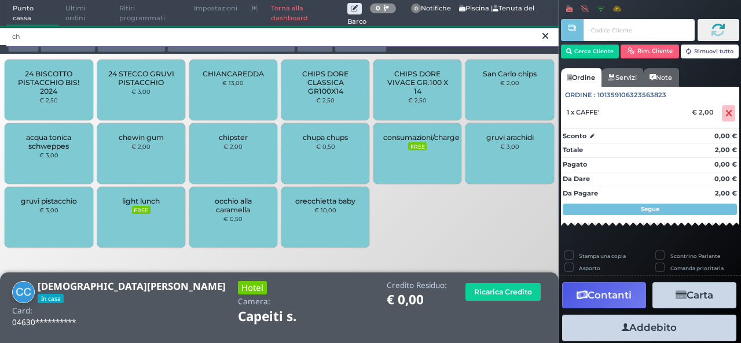
type input "ch"
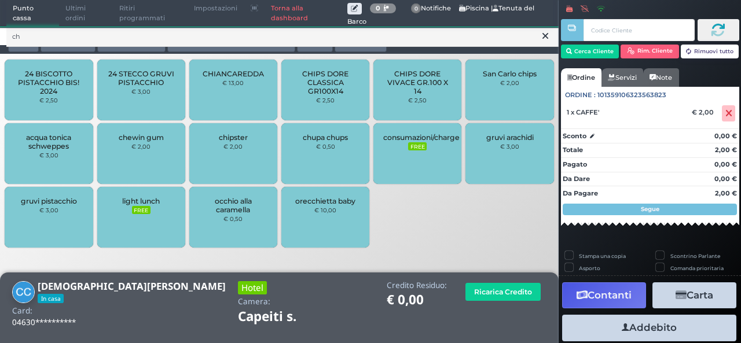
drag, startPoint x: 536, startPoint y: 25, endPoint x: 547, endPoint y: 35, distance: 14.7
click at [547, 35] on icon at bounding box center [545, 36] width 6 height 12
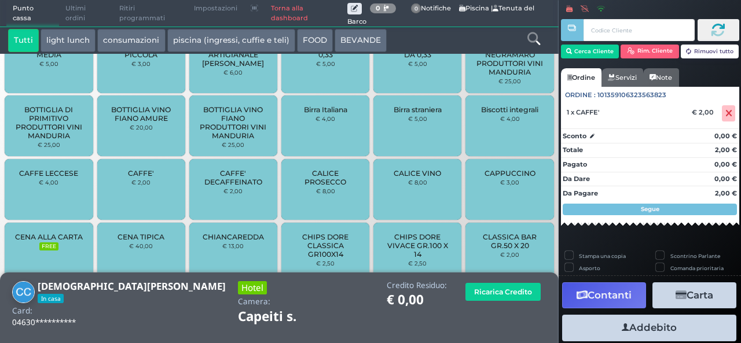
scroll to position [491, 0]
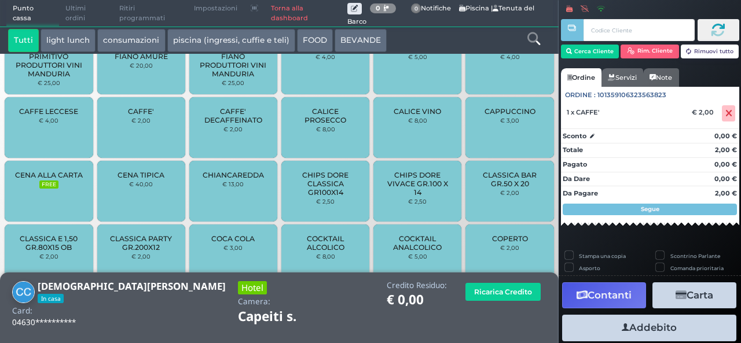
click at [529, 39] on icon at bounding box center [533, 38] width 13 height 13
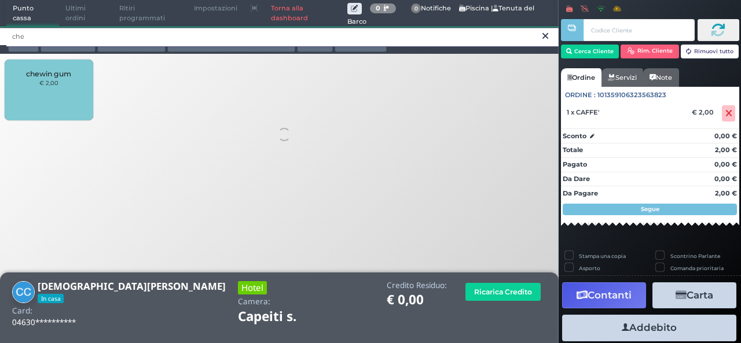
scroll to position [0, 0]
type input "che"
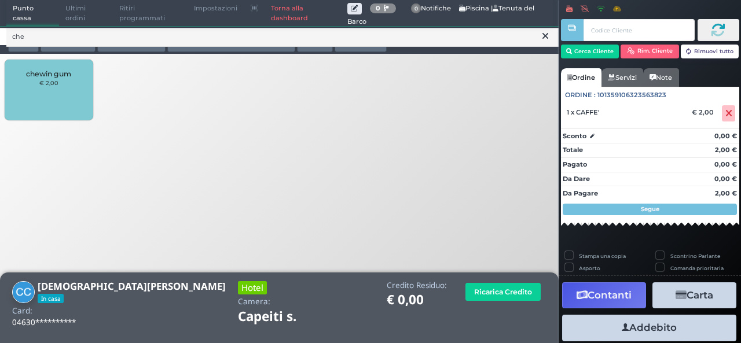
click at [45, 77] on span "chewin gum" at bounding box center [48, 73] width 45 height 9
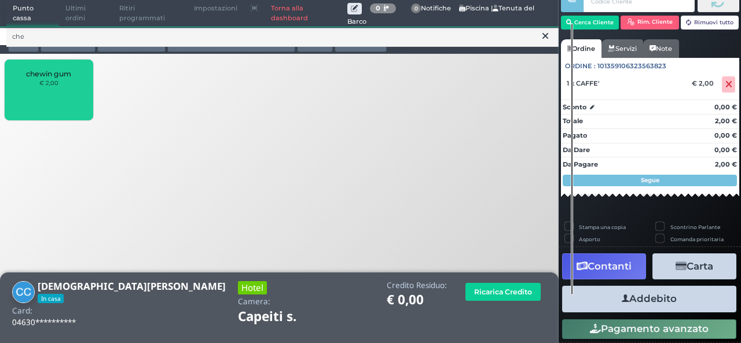
scroll to position [42, 0]
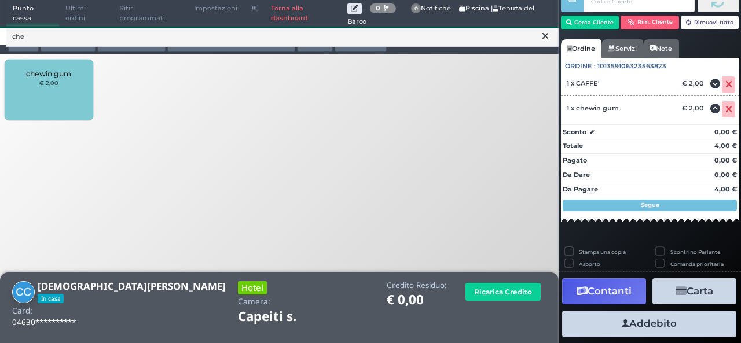
click at [591, 142] on div "Totale 4,00 €" at bounding box center [650, 145] width 178 height 12
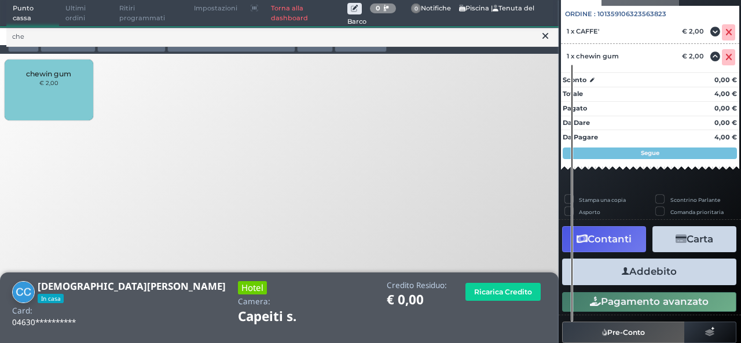
scroll to position [123, 0]
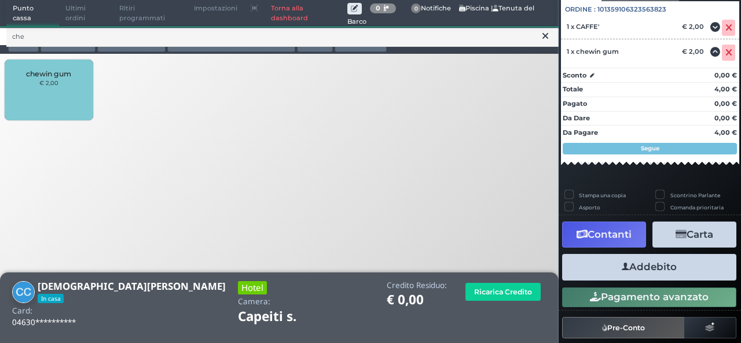
click at [643, 275] on button "Addebito" at bounding box center [649, 267] width 174 height 26
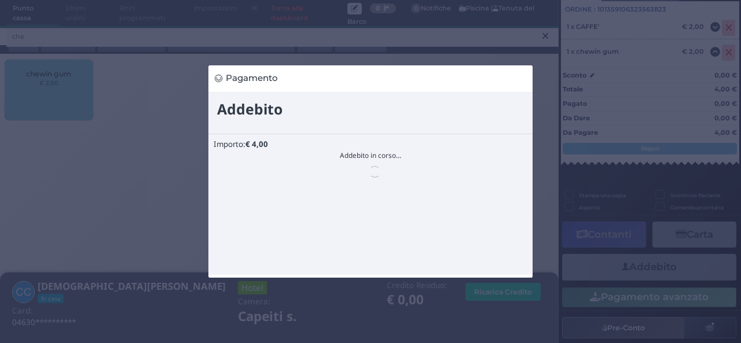
scroll to position [0, 0]
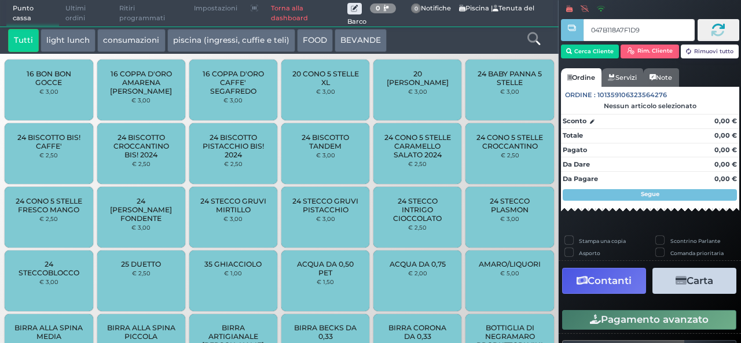
type input "047B118A7F1D94"
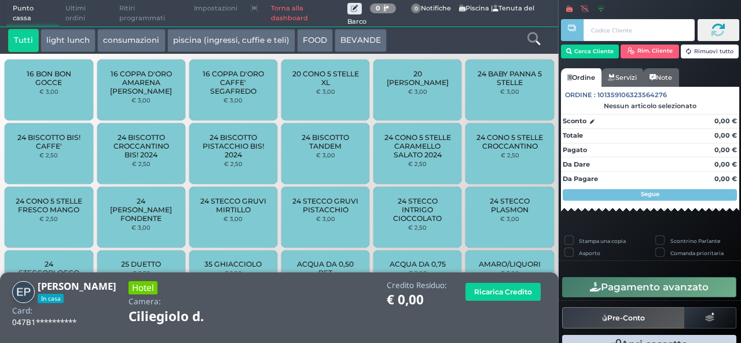
click at [532, 43] on icon at bounding box center [533, 38] width 13 height 13
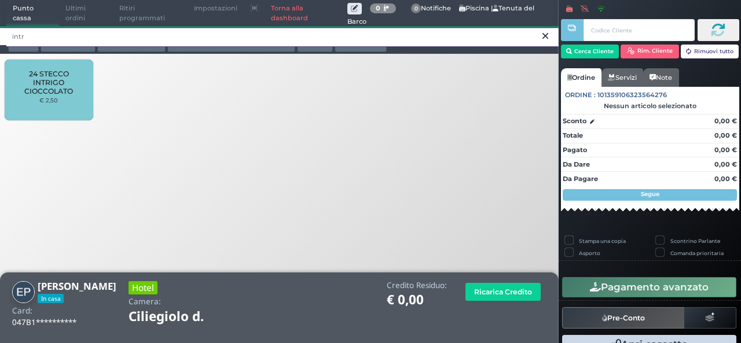
type input "intr"
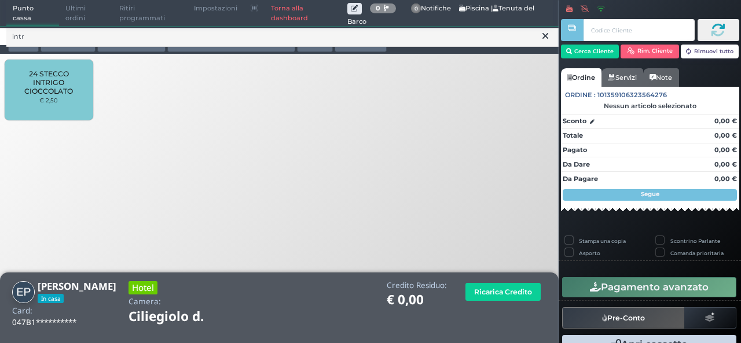
click at [12, 100] on div "24 STECCO INTRIGO CIOCCOLATO € 2,50" at bounding box center [49, 90] width 88 height 61
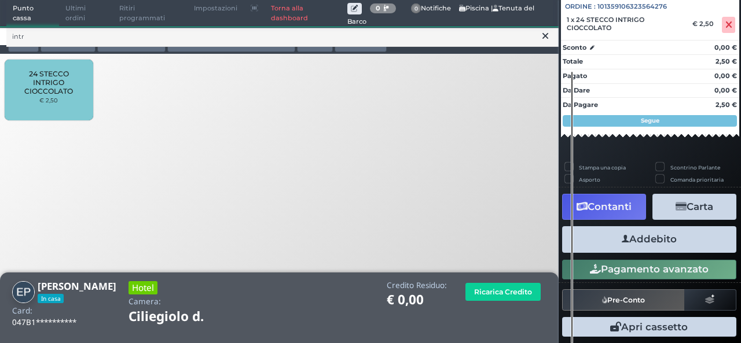
scroll to position [128, 0]
click at [705, 241] on button "Addebito" at bounding box center [649, 239] width 174 height 26
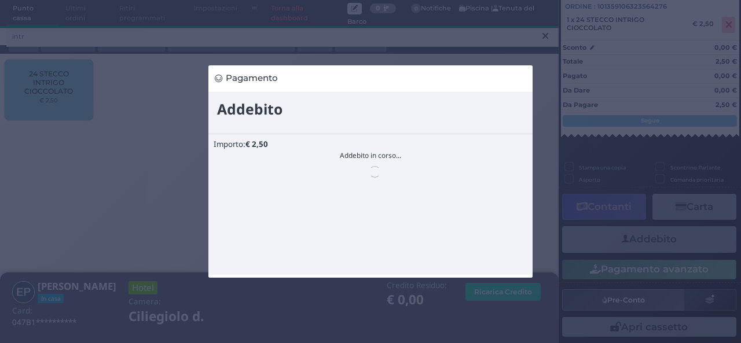
scroll to position [0, 0]
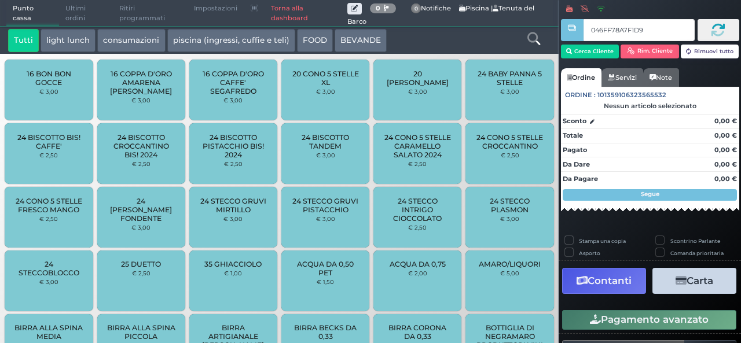
type input "046FF78A7F1D91"
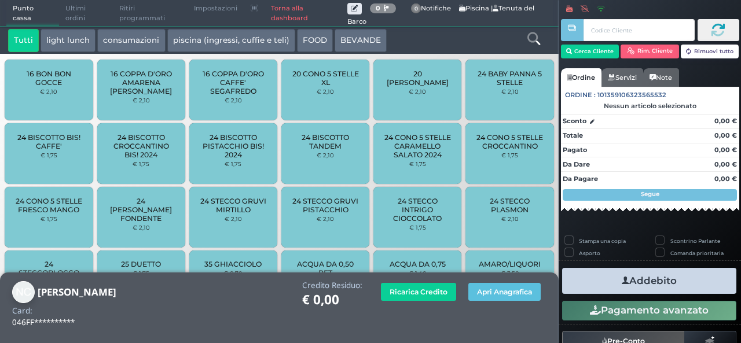
click at [531, 41] on icon at bounding box center [533, 38] width 13 height 13
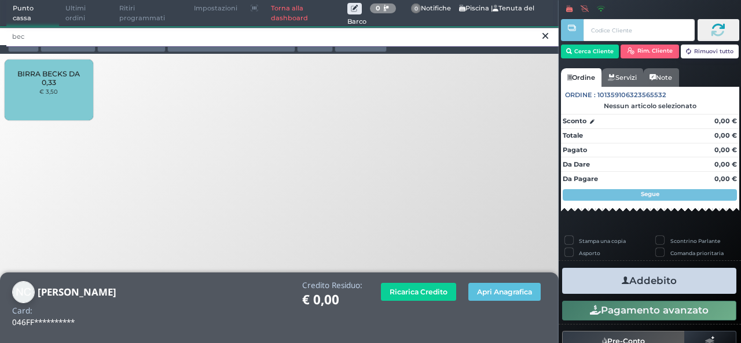
type input "bec"
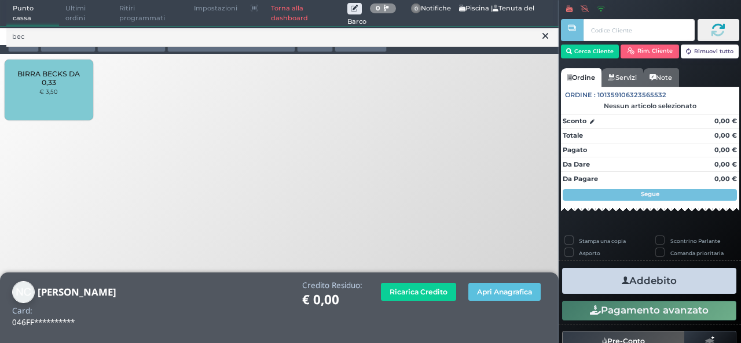
click at [24, 80] on span "BIRRA BECKS DA 0,33" at bounding box center [48, 77] width 69 height 17
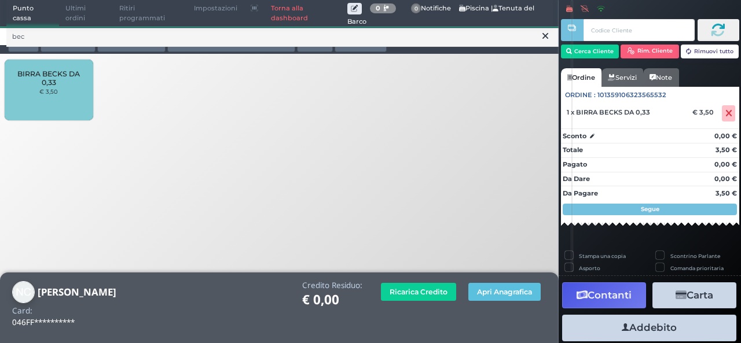
click at [540, 37] on button at bounding box center [545, 36] width 10 height 13
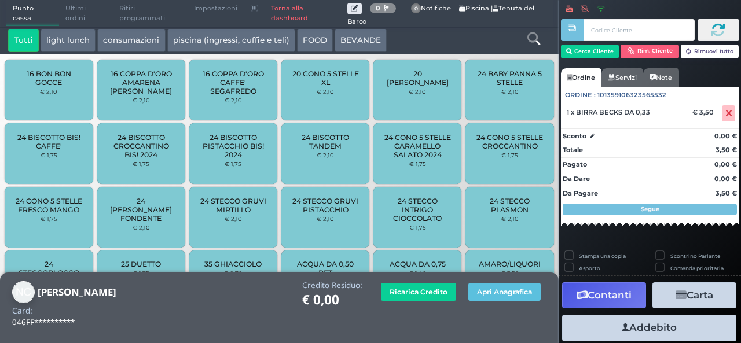
click at [538, 37] on icon at bounding box center [533, 38] width 13 height 13
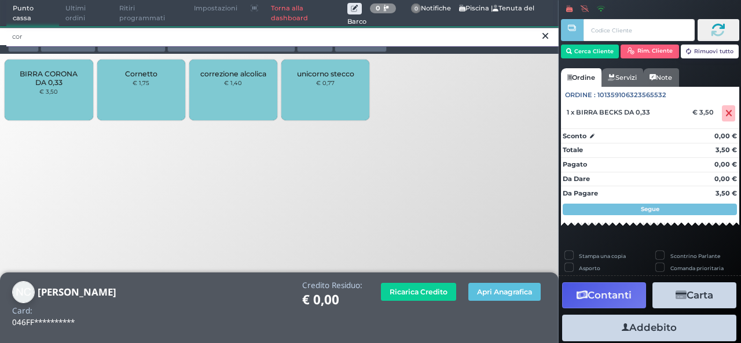
type input "cor"
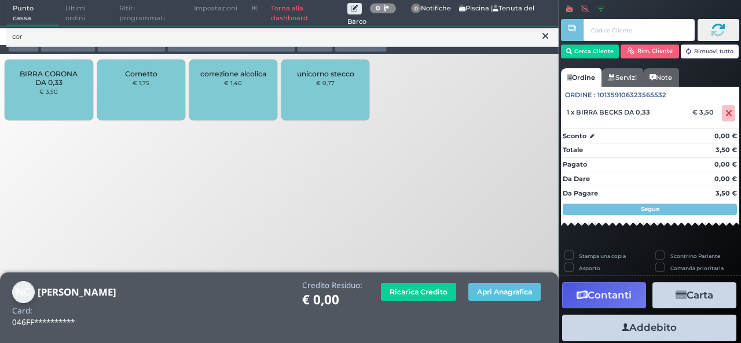
click at [45, 85] on span "BIRRA CORONA DA 0,33" at bounding box center [48, 77] width 69 height 17
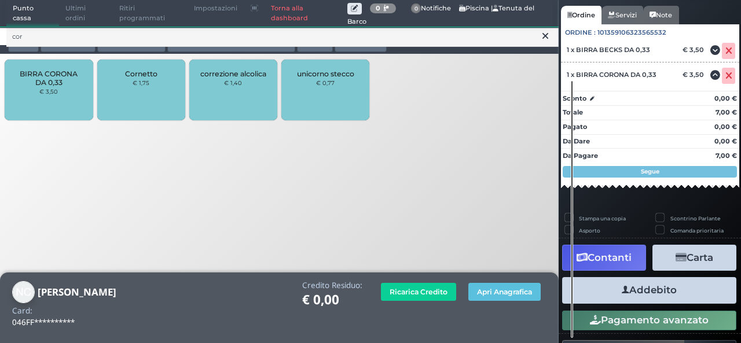
scroll to position [163, 0]
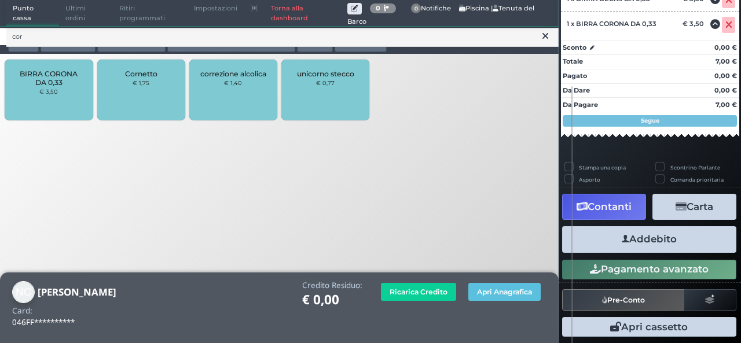
click at [656, 241] on button "Addebito" at bounding box center [649, 239] width 174 height 26
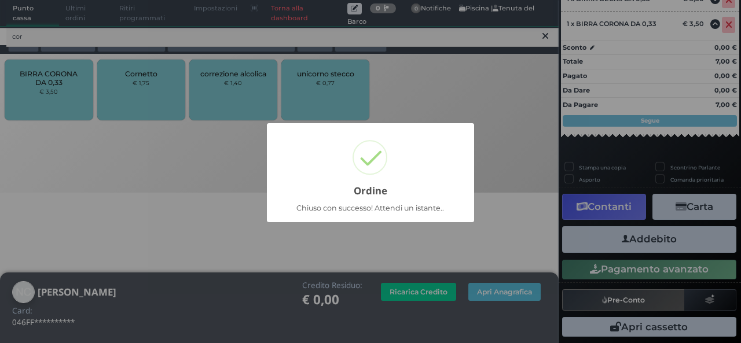
scroll to position [102, 0]
